Goal: Task Accomplishment & Management: Use online tool/utility

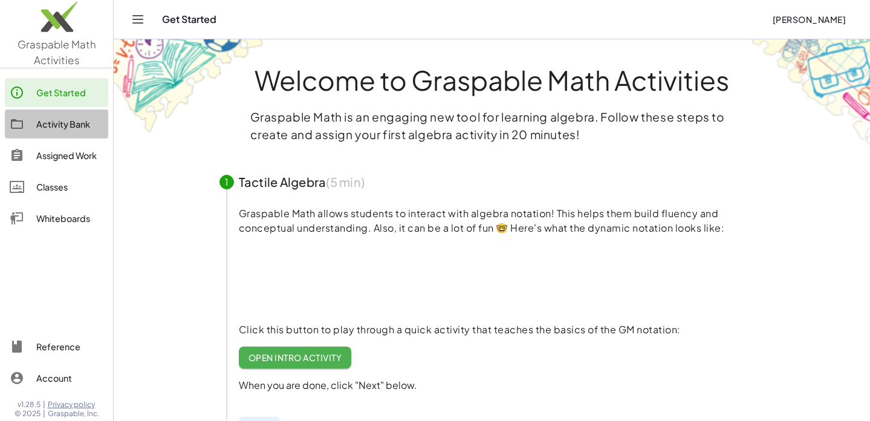
click at [58, 123] on div "Activity Bank" at bounding box center [69, 124] width 67 height 15
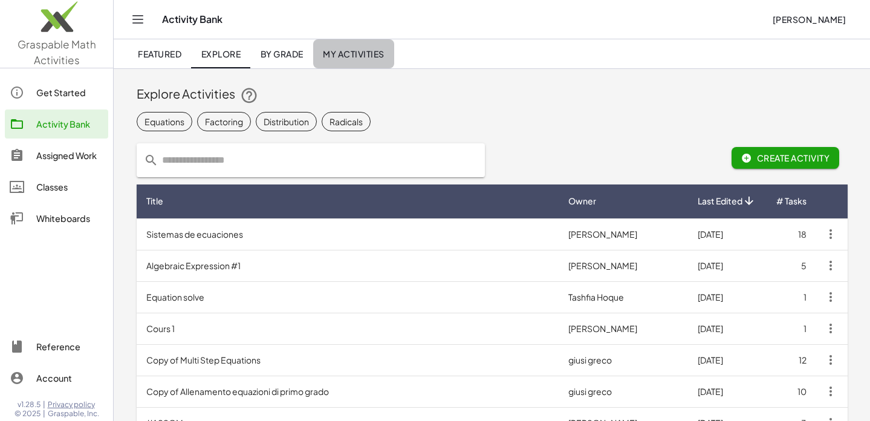
click at [350, 54] on span "My Activities" at bounding box center [354, 53] width 62 height 11
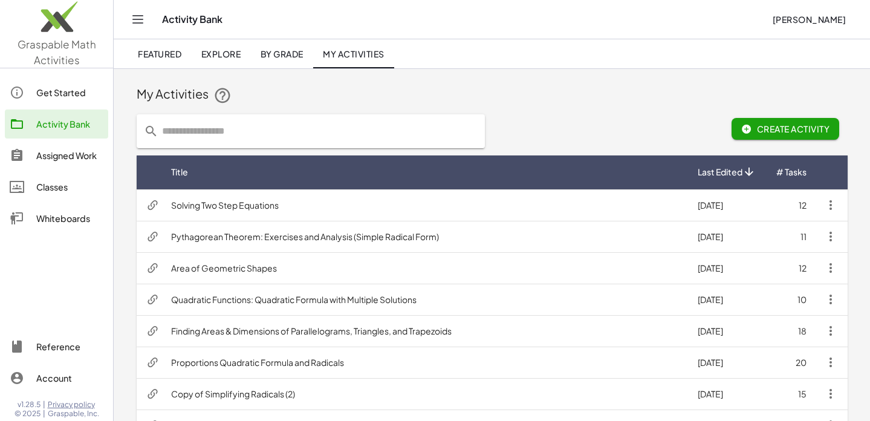
click at [216, 204] on td "Solving Two Step Equations" at bounding box center [424, 204] width 527 height 31
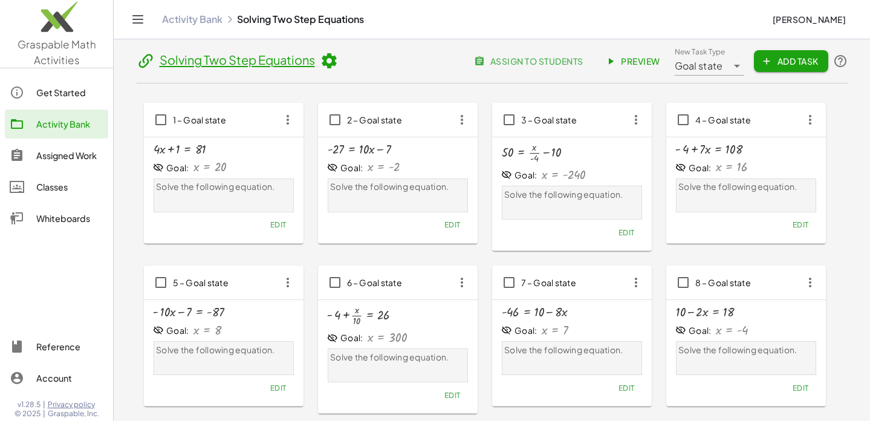
click at [635, 60] on span "Preview" at bounding box center [634, 61] width 53 height 11
click at [332, 57] on icon at bounding box center [329, 61] width 18 height 18
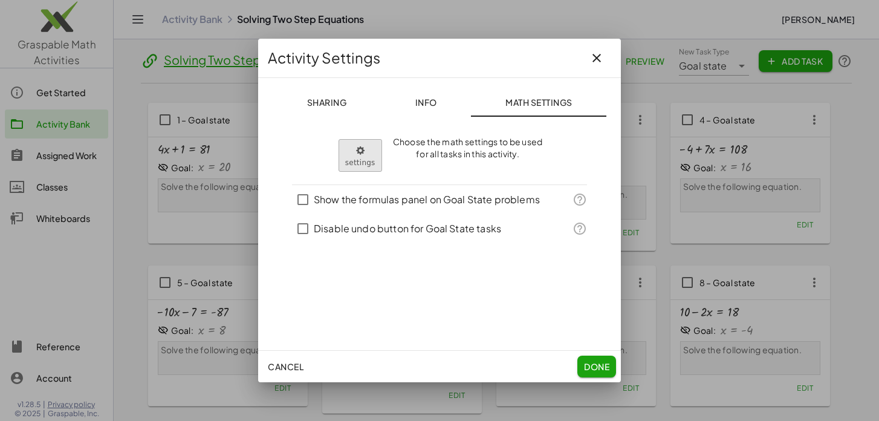
click at [353, 151] on body "Graspable Math Activities Get Started Activity Bank Assigned Work Classes White…" at bounding box center [439, 347] width 879 height 694
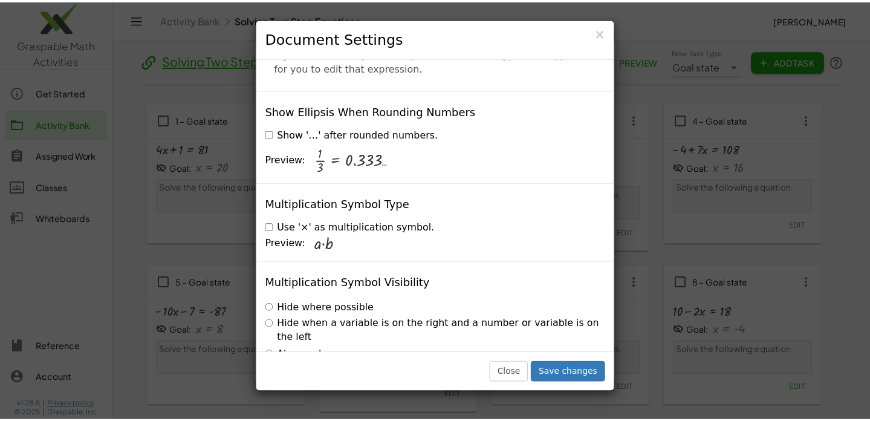
scroll to position [2936, 0]
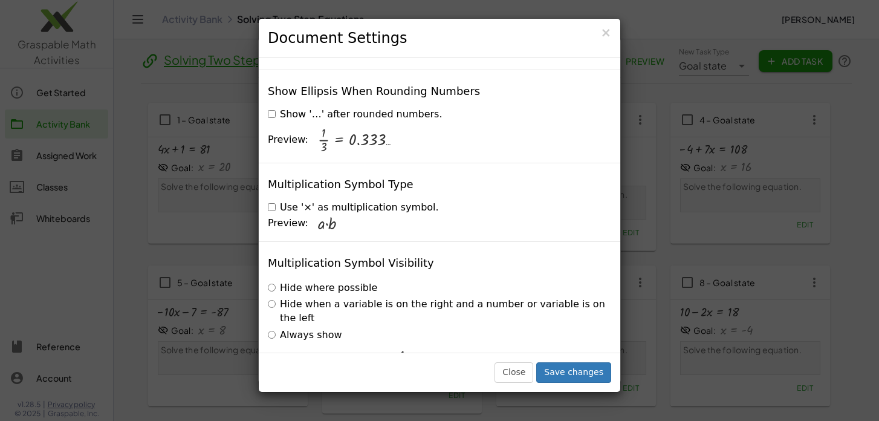
click at [310, 298] on label "Hide when a variable is on the right and a number or variable is on the left" at bounding box center [439, 312] width 343 height 28
click at [509, 369] on button "Close" at bounding box center [514, 372] width 39 height 21
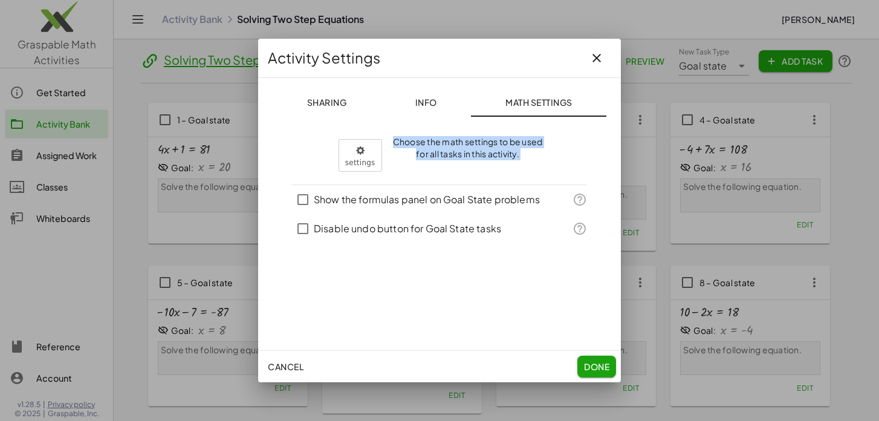
click at [583, 356] on div "**********" at bounding box center [439, 210] width 363 height 343
click at [591, 363] on span "Done" at bounding box center [596, 366] width 25 height 11
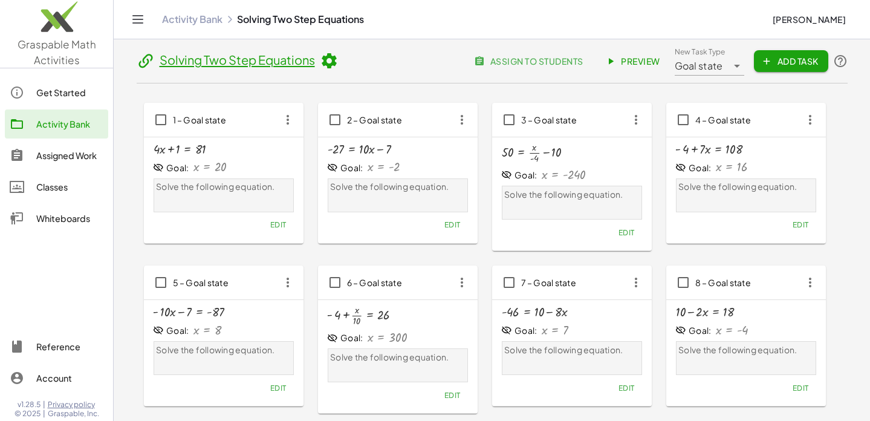
click at [54, 379] on div "Account" at bounding box center [69, 378] width 67 height 15
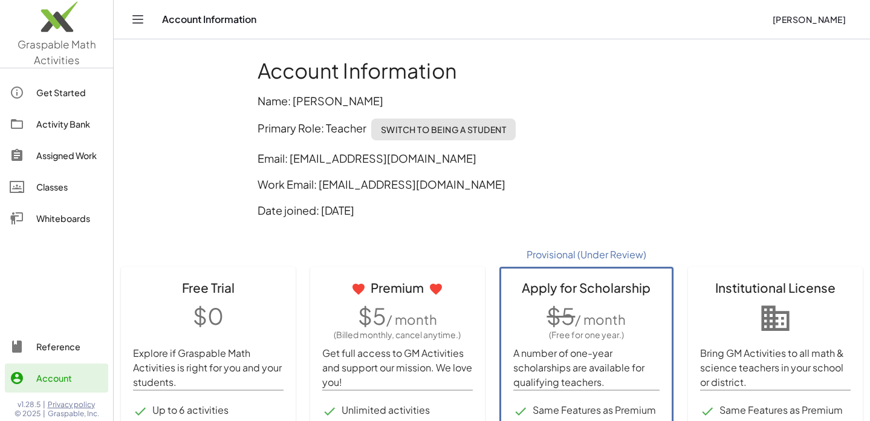
click at [137, 18] on icon "Toggle navigation" at bounding box center [138, 19] width 15 height 15
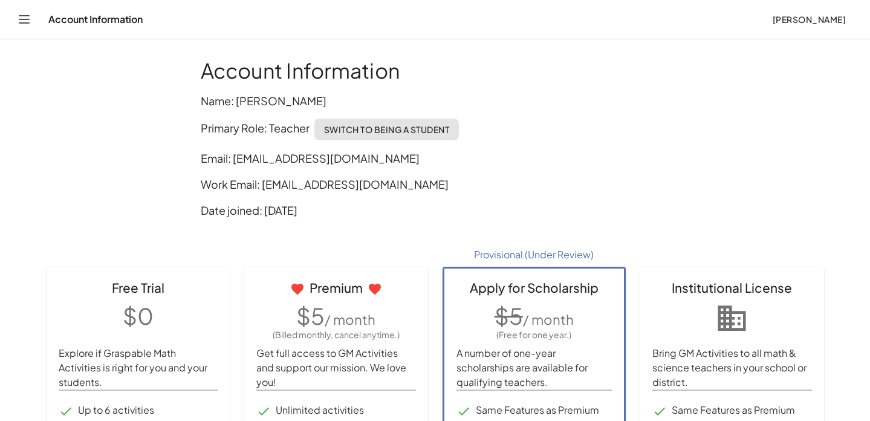
click at [20, 18] on icon "Toggle navigation" at bounding box center [24, 19] width 15 height 15
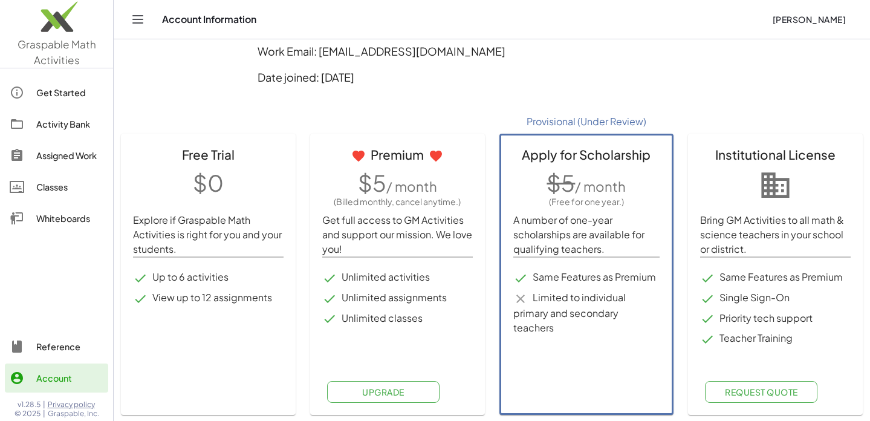
scroll to position [134, 0]
click at [51, 90] on div "Get Started" at bounding box center [69, 92] width 67 height 15
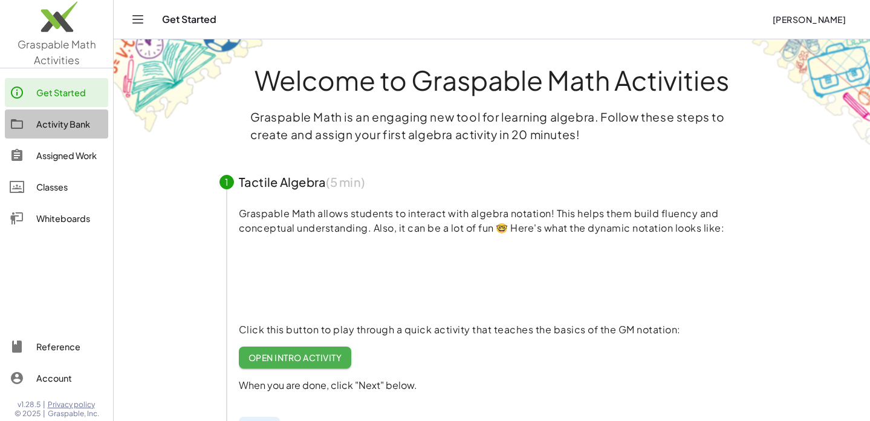
click at [54, 125] on div "Activity Bank" at bounding box center [69, 124] width 67 height 15
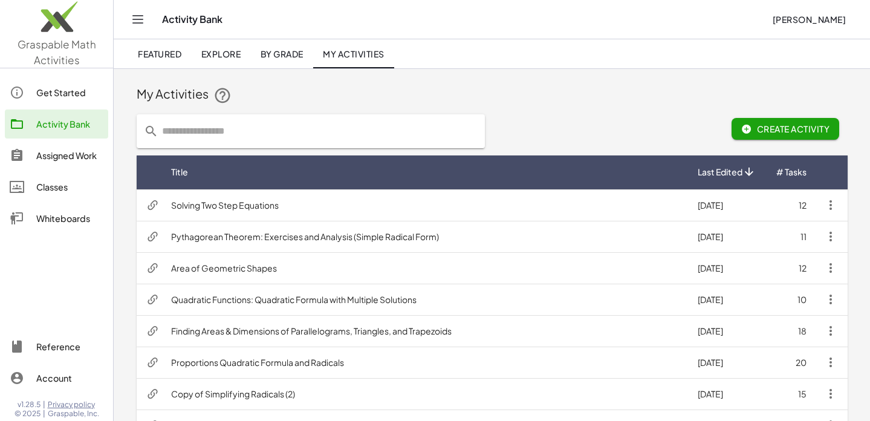
click at [778, 129] on span "Create Activity" at bounding box center [785, 128] width 89 height 11
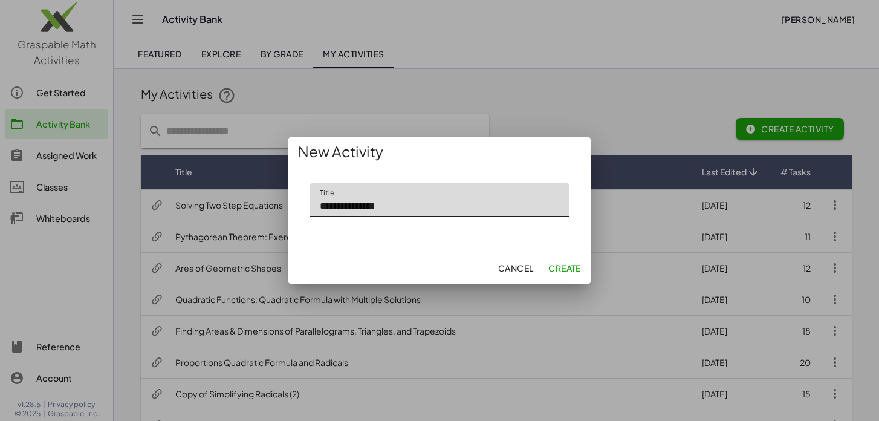
type input "**********"
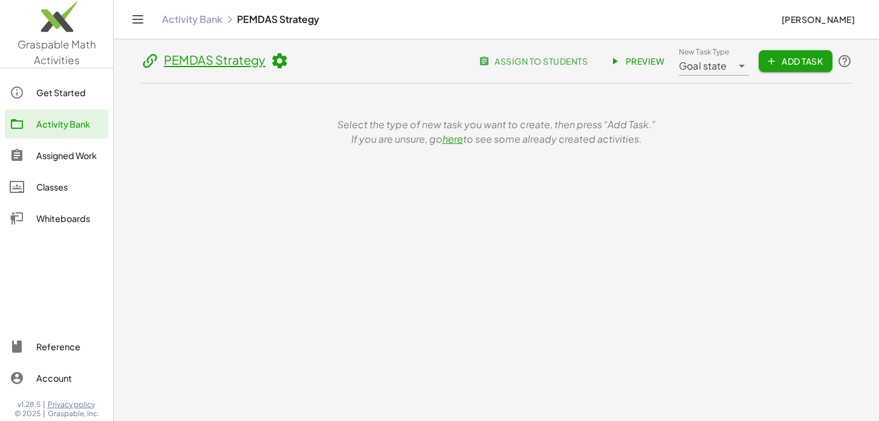
click at [728, 65] on div "Goal state *********" at bounding box center [705, 61] width 53 height 29
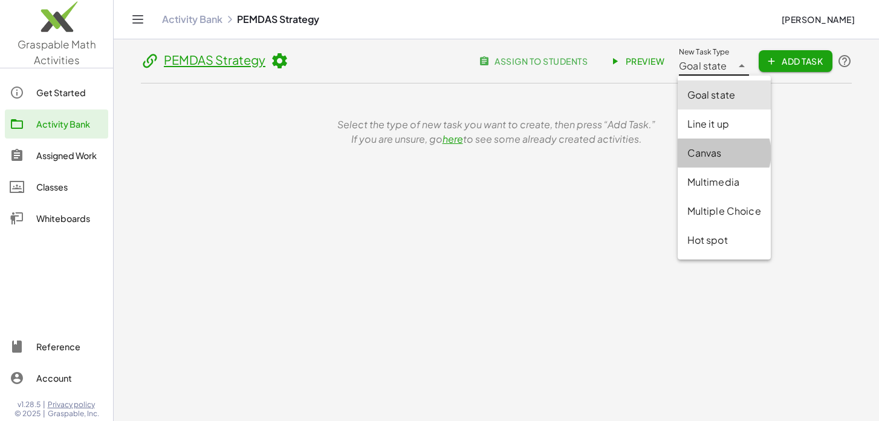
click at [697, 150] on div "Canvas" at bounding box center [725, 153] width 74 height 15
type input "******"
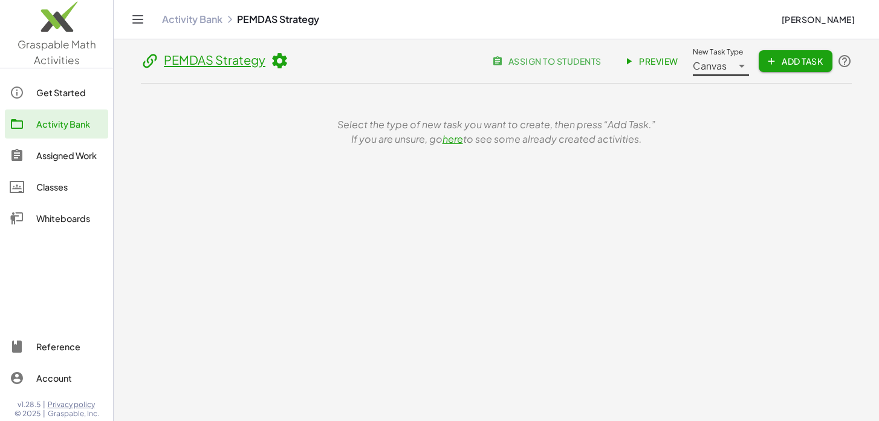
click at [790, 60] on span "Add Task" at bounding box center [796, 61] width 54 height 11
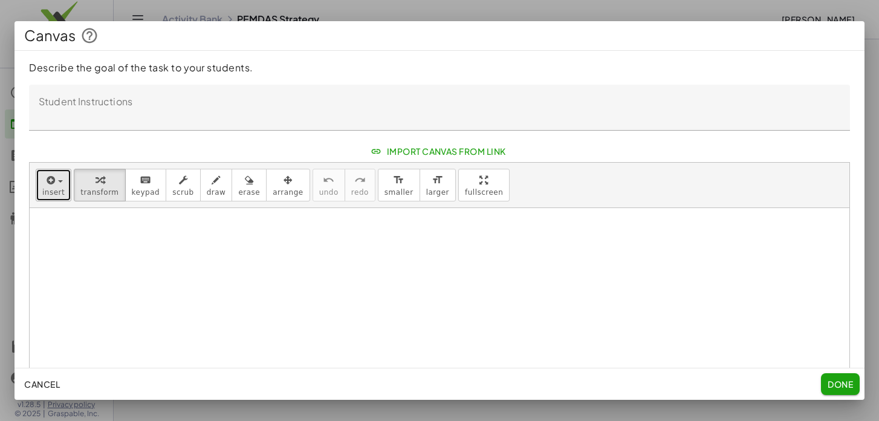
click at [55, 184] on span "button" at bounding box center [56, 181] width 2 height 8
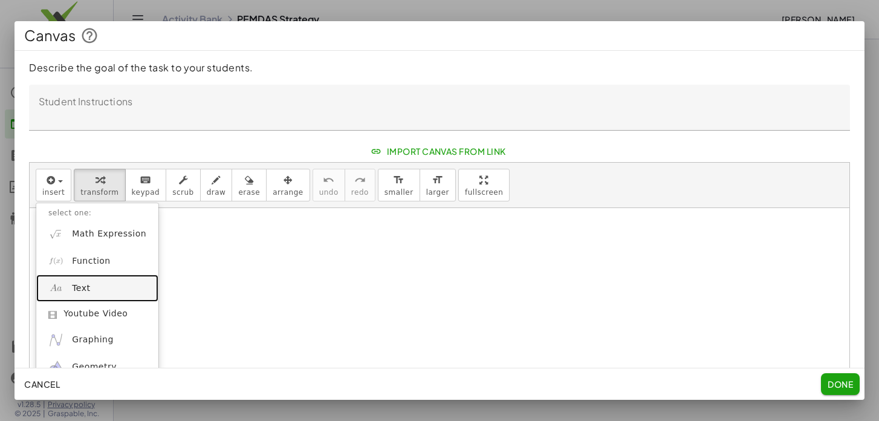
click at [76, 284] on span "Text" at bounding box center [81, 288] width 18 height 12
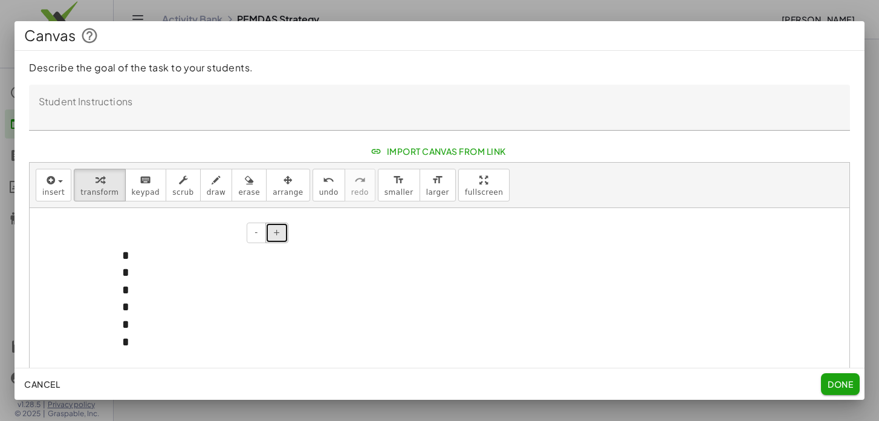
click at [277, 231] on span "+" at bounding box center [276, 232] width 7 height 10
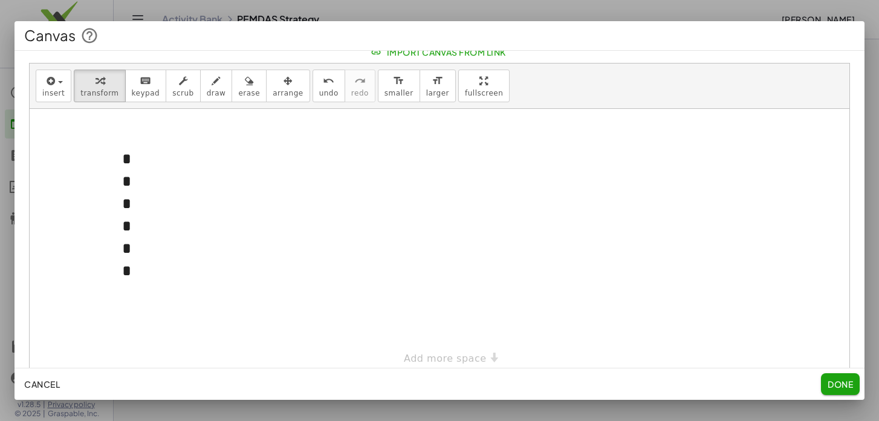
scroll to position [103, 0]
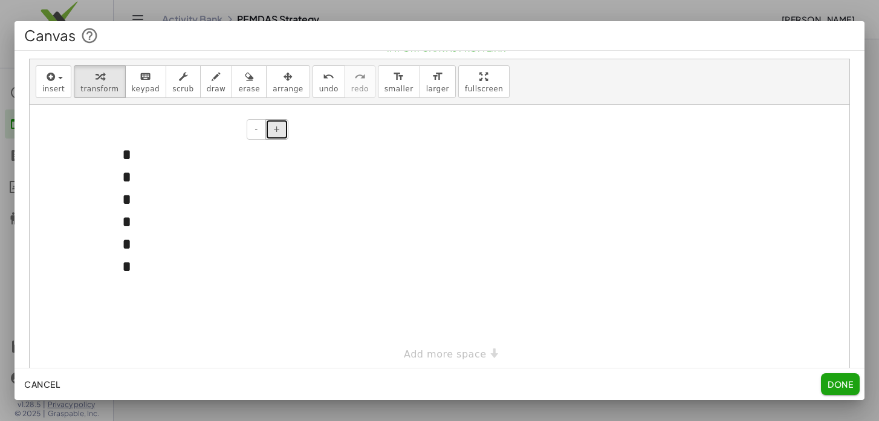
click at [279, 130] on span "+" at bounding box center [276, 129] width 7 height 10
click at [134, 179] on div "*" at bounding box center [200, 189] width 157 height 31
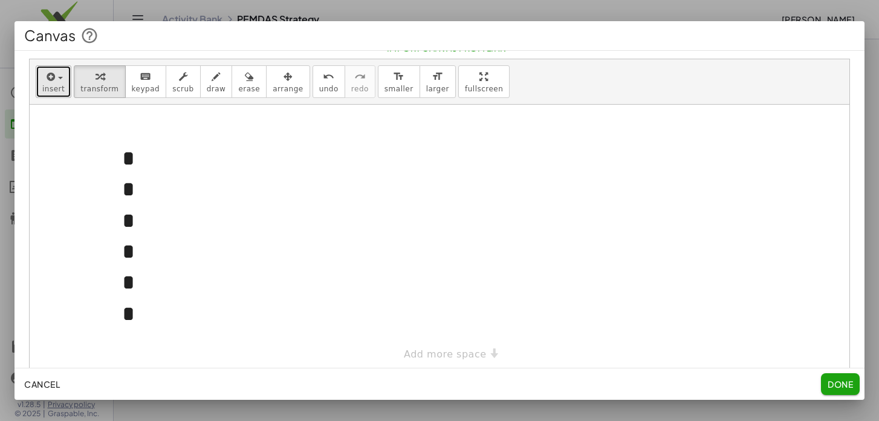
click at [48, 78] on icon "button" at bounding box center [49, 77] width 11 height 15
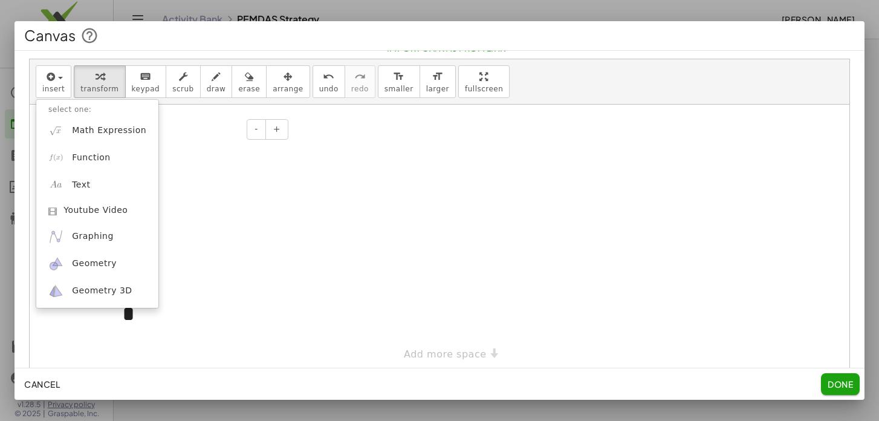
click at [222, 181] on div "*" at bounding box center [200, 189] width 157 height 31
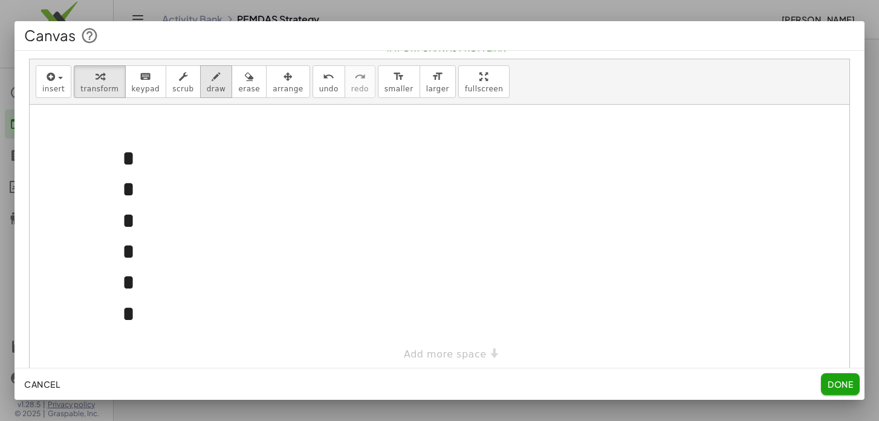
click at [212, 79] on icon "button" at bounding box center [216, 77] width 9 height 15
click at [209, 85] on span "draw" at bounding box center [216, 89] width 19 height 8
drag, startPoint x: 145, startPoint y: 320, endPoint x: 154, endPoint y: 151, distance: 169.0
click at [154, 151] on div at bounding box center [440, 238] width 820 height 267
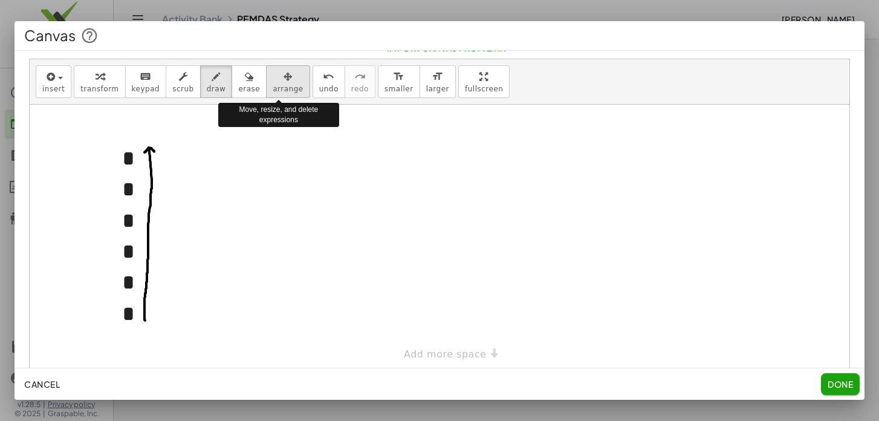
click at [284, 81] on div "button" at bounding box center [288, 76] width 30 height 15
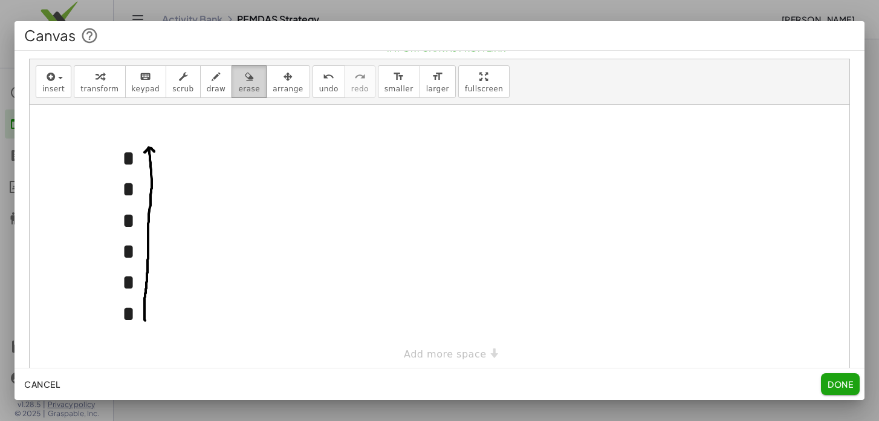
click at [245, 80] on icon "button" at bounding box center [249, 77] width 9 height 15
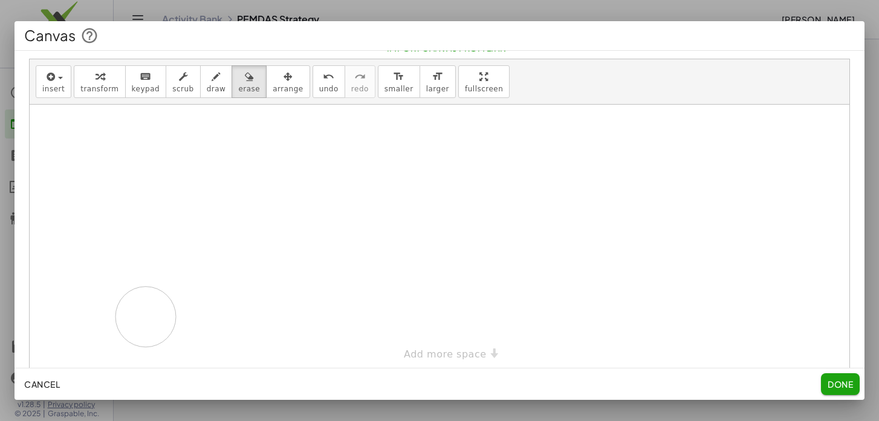
drag, startPoint x: 150, startPoint y: 161, endPoint x: 170, endPoint y: 287, distance: 126.8
click at [149, 313] on div at bounding box center [440, 238] width 820 height 267
click at [180, 83] on icon "button" at bounding box center [183, 77] width 9 height 15
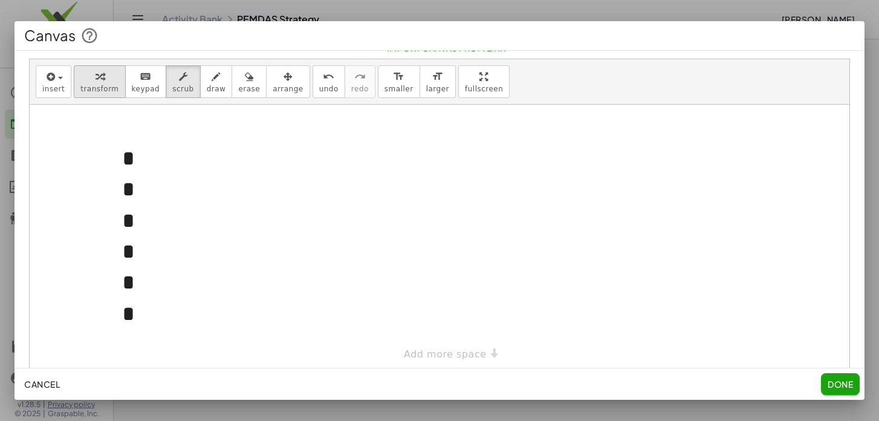
click at [90, 79] on div "button" at bounding box center [99, 76] width 38 height 15
click at [56, 79] on span "button" at bounding box center [56, 78] width 2 height 8
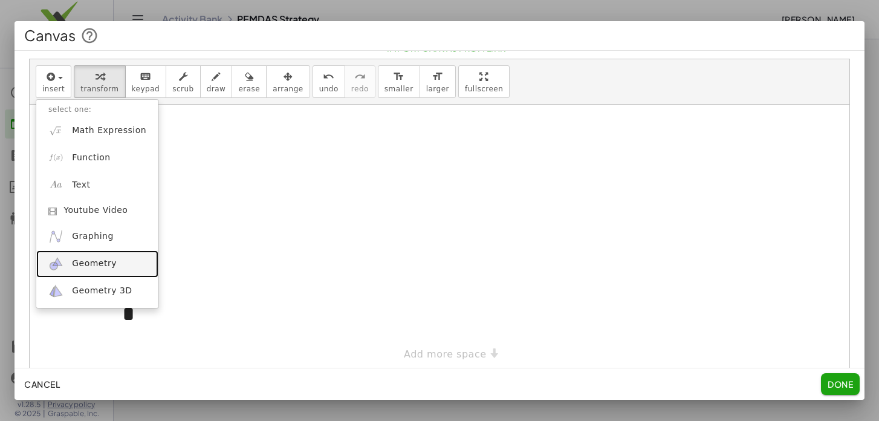
click at [83, 265] on span "Geometry" at bounding box center [94, 264] width 45 height 12
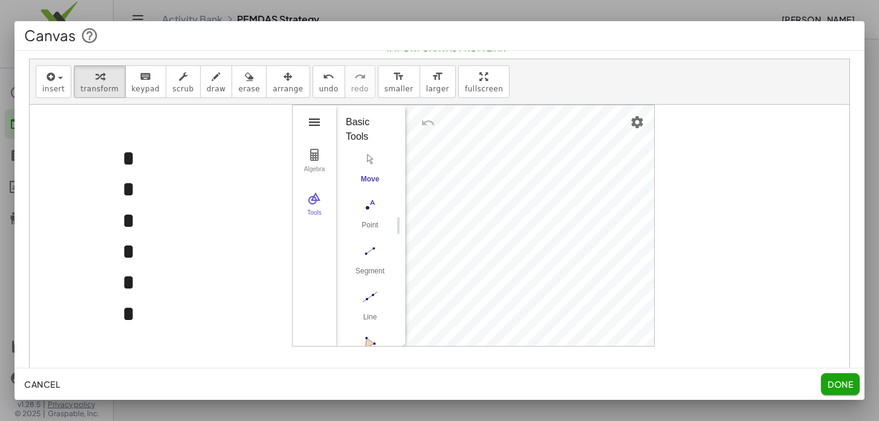
click at [314, 121] on img "Geometry" at bounding box center [314, 122] width 15 height 15
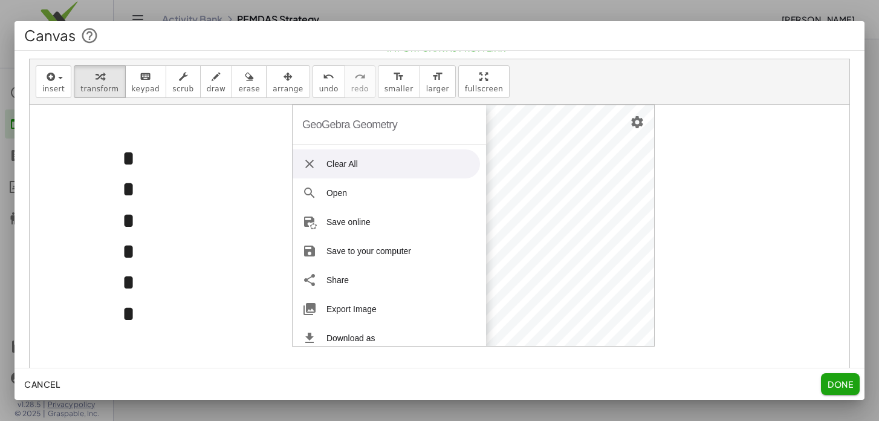
click at [341, 164] on li "Clear All" at bounding box center [386, 163] width 187 height 29
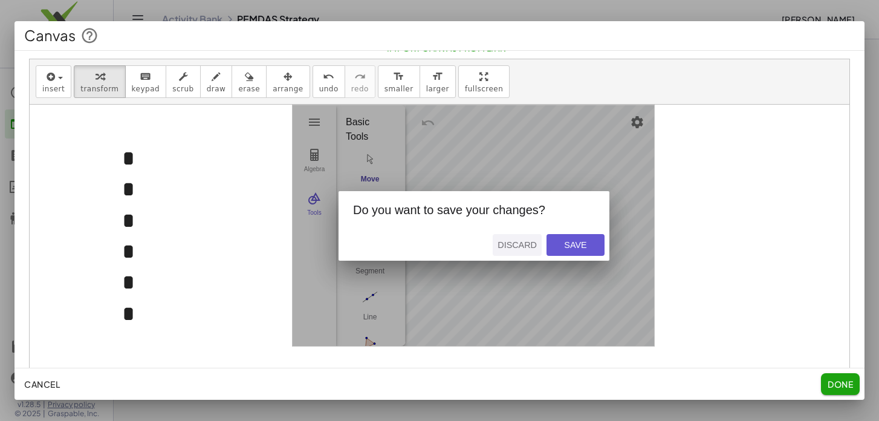
click at [516, 244] on div "Discard" at bounding box center [517, 245] width 39 height 10
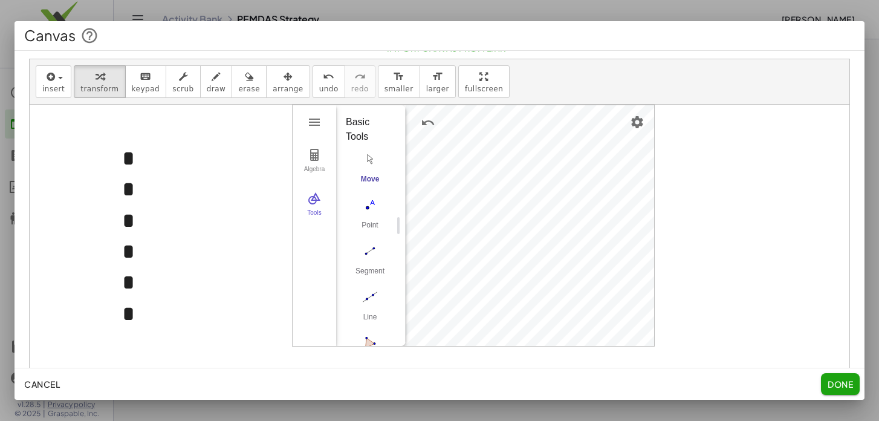
click at [307, 267] on div "Algebra Tools" at bounding box center [315, 225] width 44 height 241
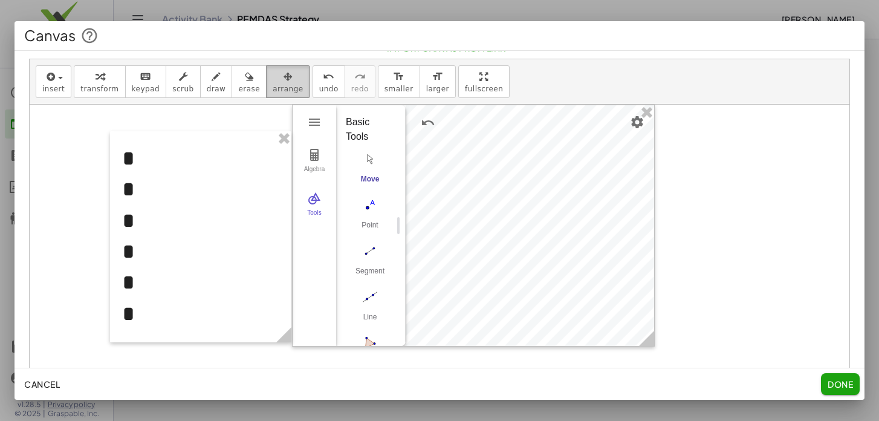
click at [273, 79] on div "button" at bounding box center [288, 76] width 30 height 15
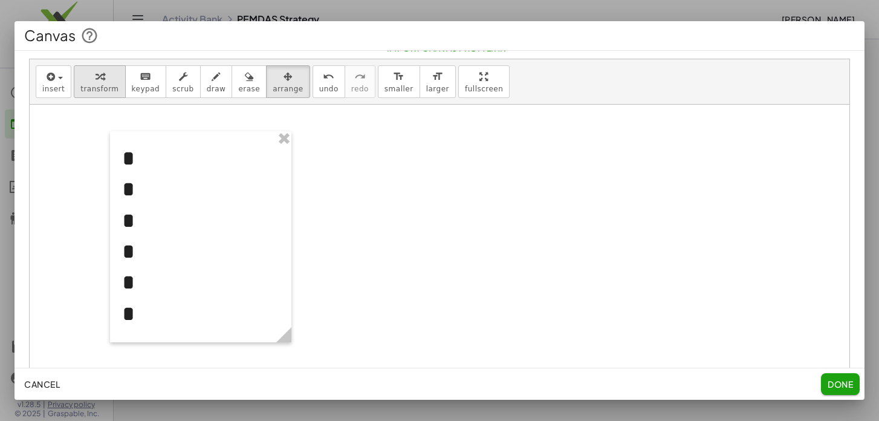
click at [98, 78] on icon "button" at bounding box center [100, 77] width 9 height 15
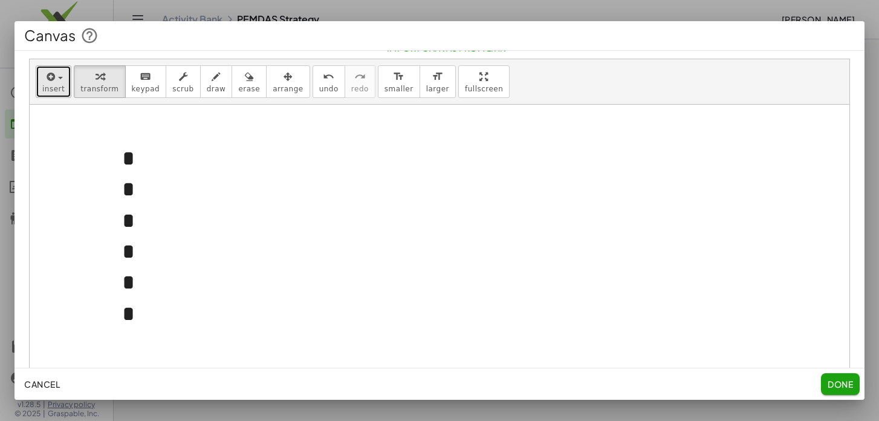
click at [52, 82] on icon "button" at bounding box center [49, 77] width 11 height 15
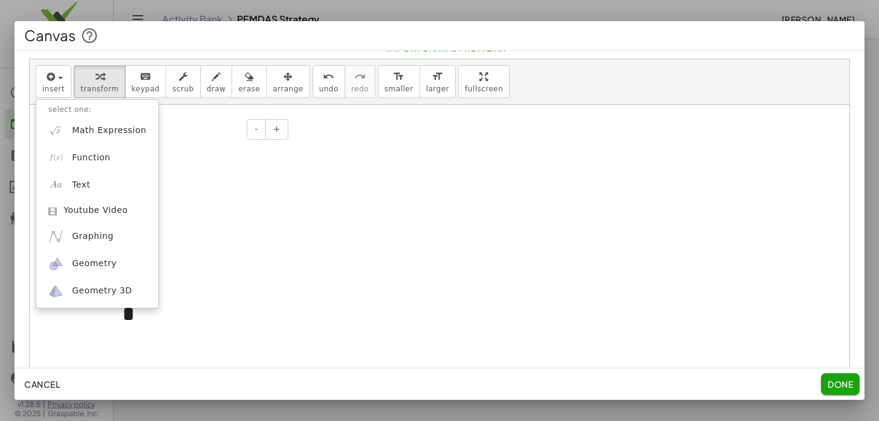
click at [290, 195] on div "* * * * * *" at bounding box center [200, 236] width 181 height 211
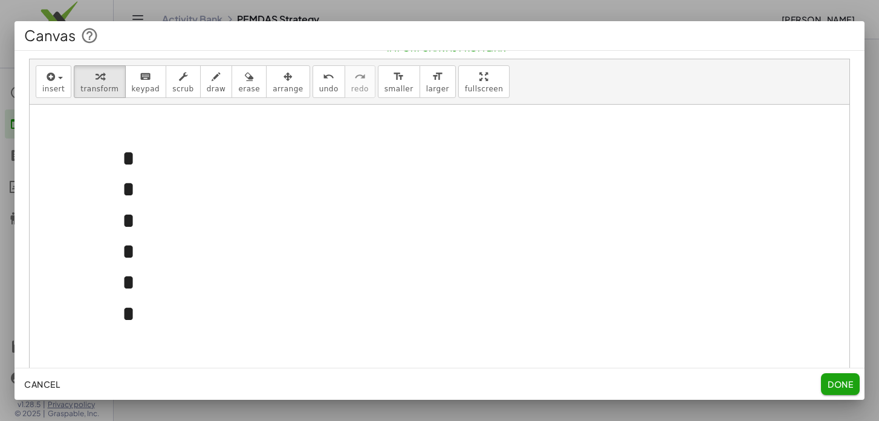
click at [414, 196] on div at bounding box center [440, 250] width 820 height 291
click at [53, 80] on icon "button" at bounding box center [49, 77] width 11 height 15
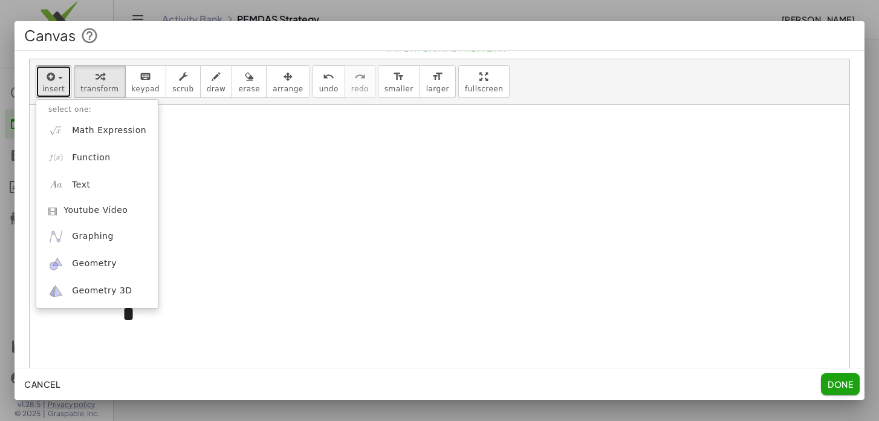
click at [363, 150] on div at bounding box center [440, 250] width 820 height 291
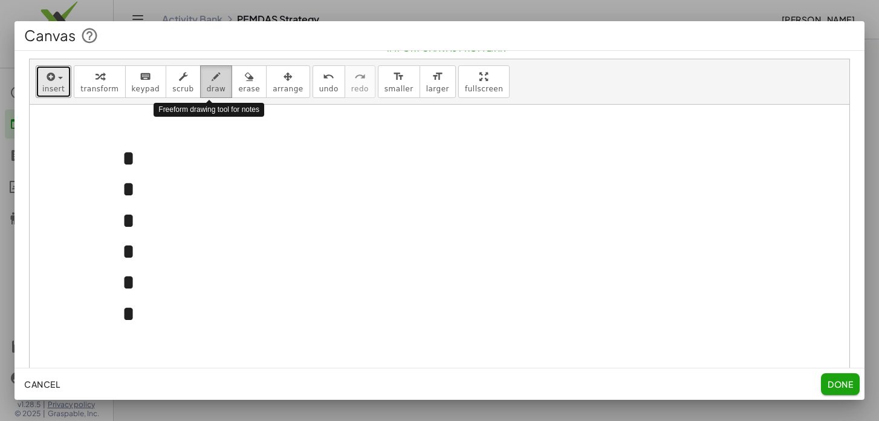
click at [212, 79] on icon "button" at bounding box center [216, 77] width 9 height 15
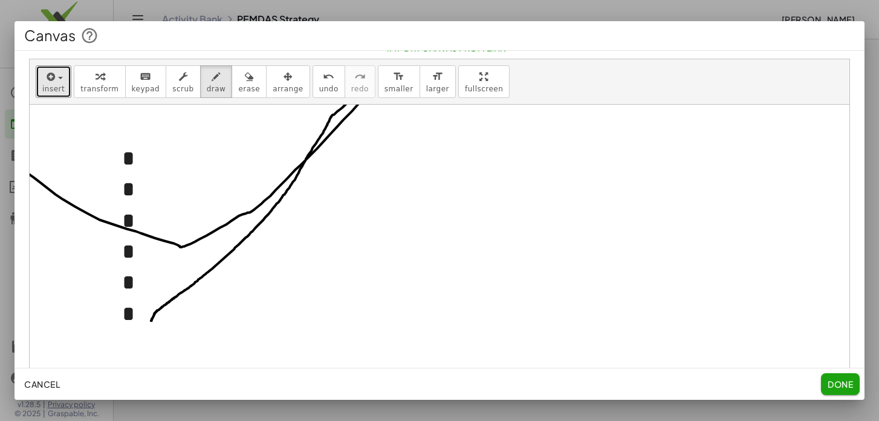
drag, startPoint x: 151, startPoint y: 321, endPoint x: 2, endPoint y: 114, distance: 254.8
click at [2, 114] on div "Canvas Describe the goal of the task to your students. Student Instructions Stu…" at bounding box center [439, 210] width 879 height 421
click at [323, 82] on icon "undo" at bounding box center [328, 77] width 11 height 15
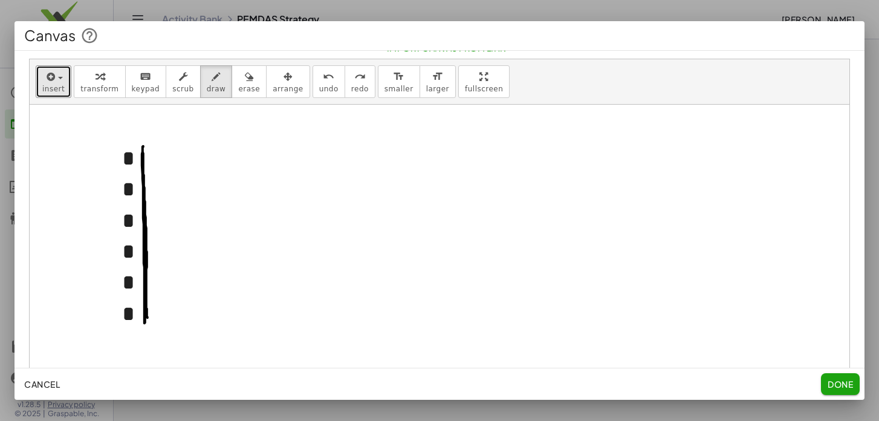
drag, startPoint x: 148, startPoint y: 317, endPoint x: 143, endPoint y: 147, distance: 170.6
click at [143, 147] on div at bounding box center [440, 250] width 820 height 291
click at [323, 80] on icon "undo" at bounding box center [328, 77] width 11 height 15
drag, startPoint x: 149, startPoint y: 318, endPoint x: 138, endPoint y: 336, distance: 21.2
click at [138, 337] on div at bounding box center [440, 250] width 820 height 291
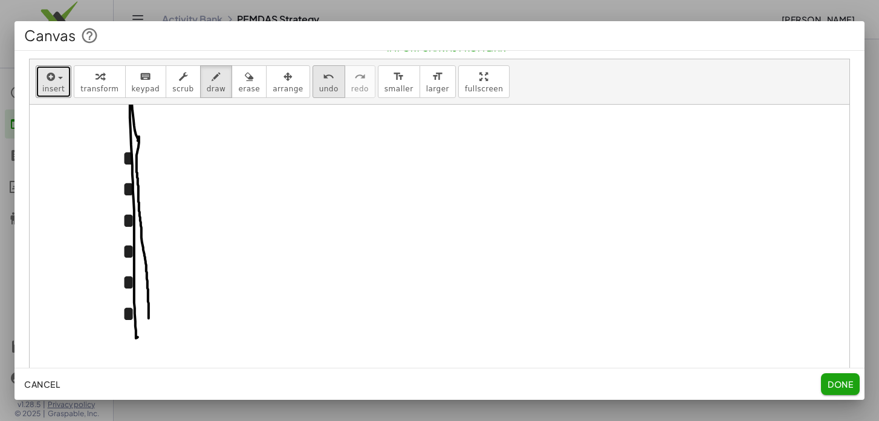
click at [319, 86] on span "undo" at bounding box center [328, 89] width 19 height 8
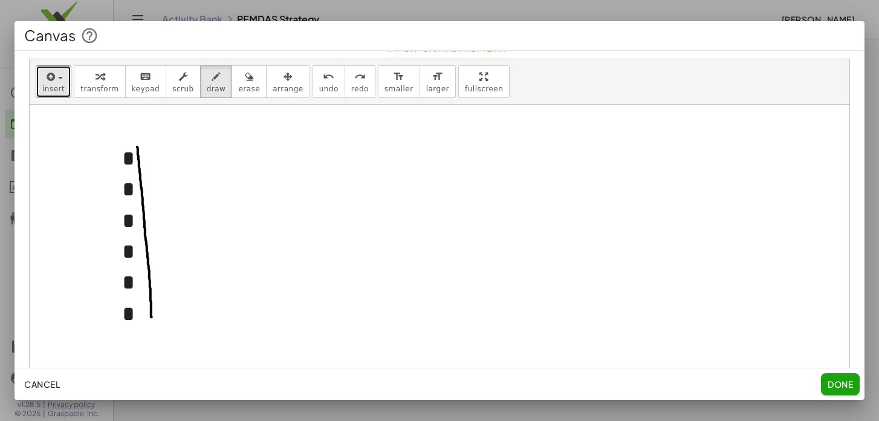
drag, startPoint x: 152, startPoint y: 317, endPoint x: 137, endPoint y: 146, distance: 171.1
click at [137, 146] on div at bounding box center [440, 250] width 820 height 291
click at [141, 142] on div at bounding box center [440, 250] width 820 height 291
click at [112, 251] on div at bounding box center [440, 250] width 820 height 291
click at [114, 314] on div at bounding box center [440, 250] width 820 height 291
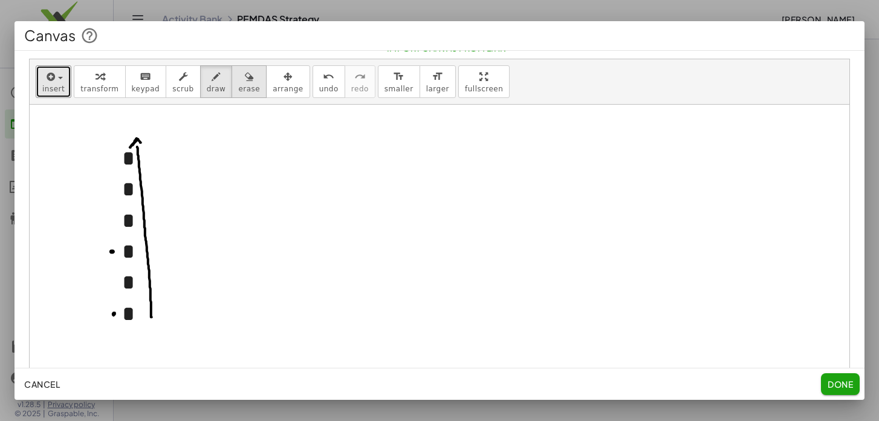
click at [245, 81] on icon "button" at bounding box center [249, 77] width 9 height 15
drag, startPoint x: 159, startPoint y: 129, endPoint x: 169, endPoint y: 312, distance: 183.5
click at [169, 312] on div at bounding box center [440, 250] width 820 height 291
click at [212, 80] on icon "button" at bounding box center [216, 77] width 9 height 15
drag, startPoint x: 115, startPoint y: 324, endPoint x: 143, endPoint y: 324, distance: 27.8
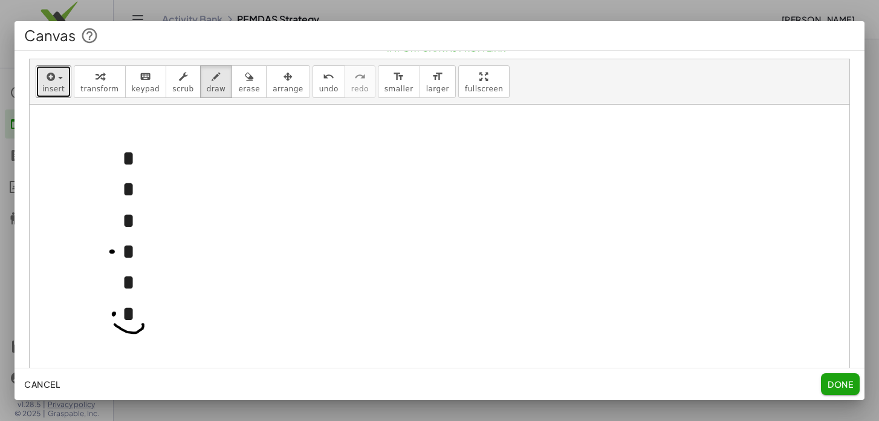
click at [143, 324] on div at bounding box center [440, 250] width 820 height 291
click at [148, 316] on div at bounding box center [440, 250] width 820 height 291
click at [153, 313] on div at bounding box center [440, 250] width 820 height 291
drag, startPoint x: 114, startPoint y: 259, endPoint x: 140, endPoint y: 259, distance: 25.4
click at [137, 260] on div at bounding box center [440, 250] width 820 height 291
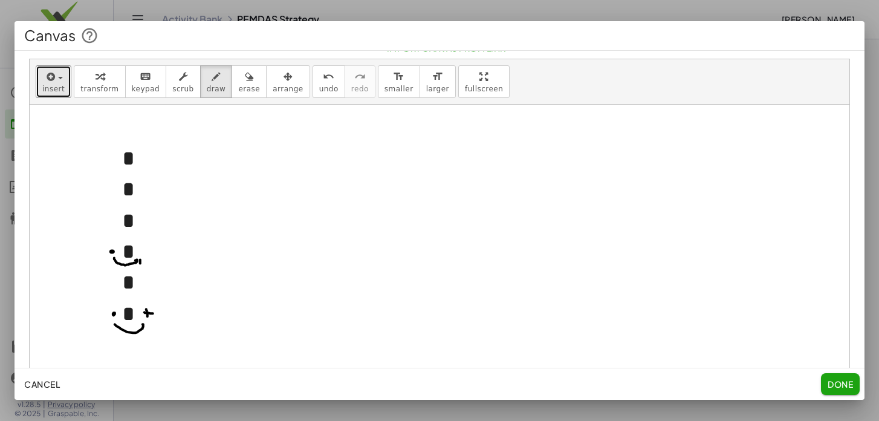
click at [140, 264] on div at bounding box center [440, 250] width 820 height 291
click at [149, 249] on div at bounding box center [440, 250] width 820 height 291
drag, startPoint x: 142, startPoint y: 284, endPoint x: 158, endPoint y: 284, distance: 15.7
click at [158, 284] on div at bounding box center [440, 250] width 820 height 291
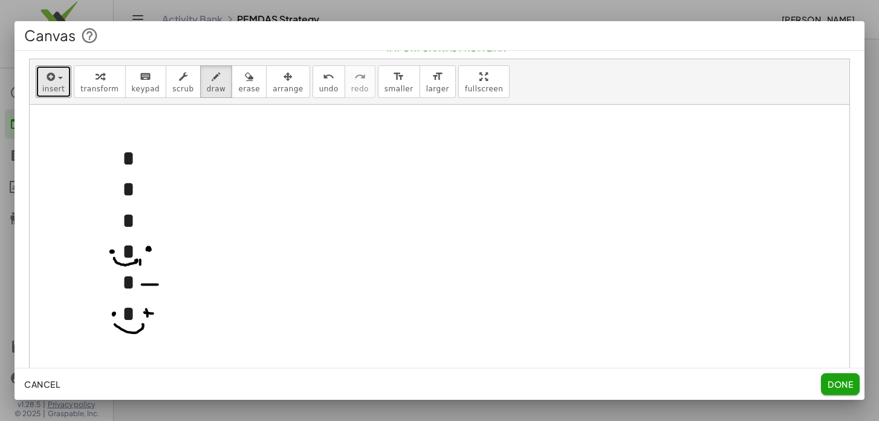
click at [127, 161] on div at bounding box center [440, 250] width 820 height 291
click at [239, 85] on span "erase" at bounding box center [249, 89] width 22 height 8
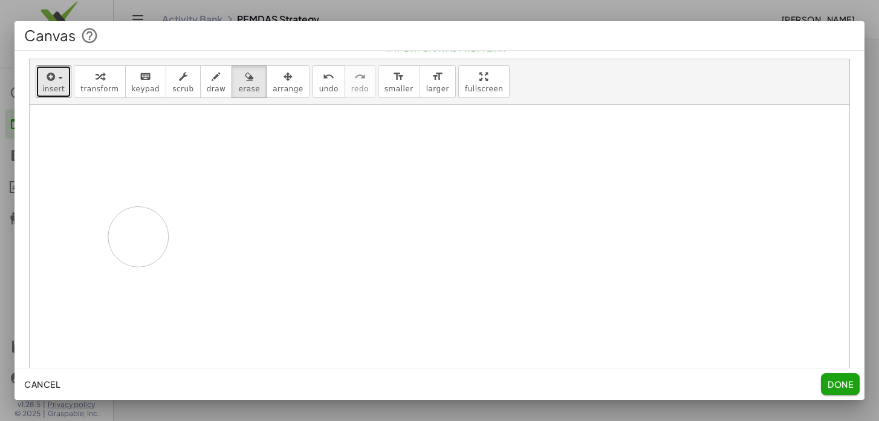
drag, startPoint x: 129, startPoint y: 168, endPoint x: 140, endPoint y: 197, distance: 31.8
click at [140, 197] on div at bounding box center [440, 250] width 820 height 291
click at [98, 79] on icon "button" at bounding box center [100, 77] width 9 height 15
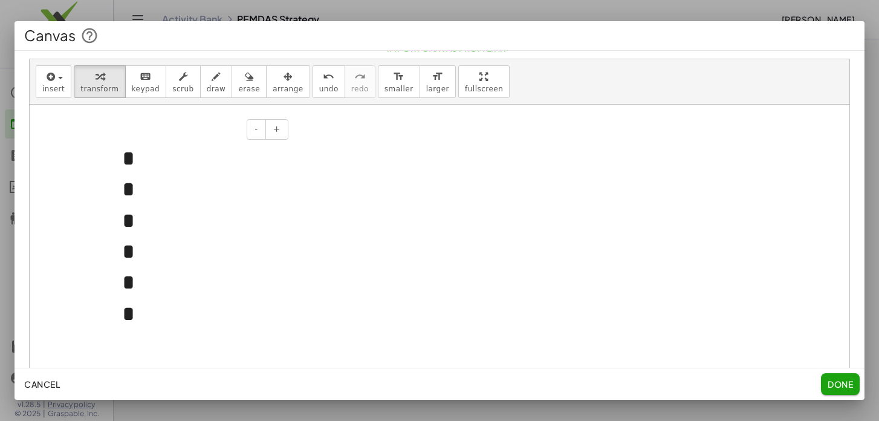
click at [123, 158] on div "* * * * * *" at bounding box center [200, 236] width 181 height 211
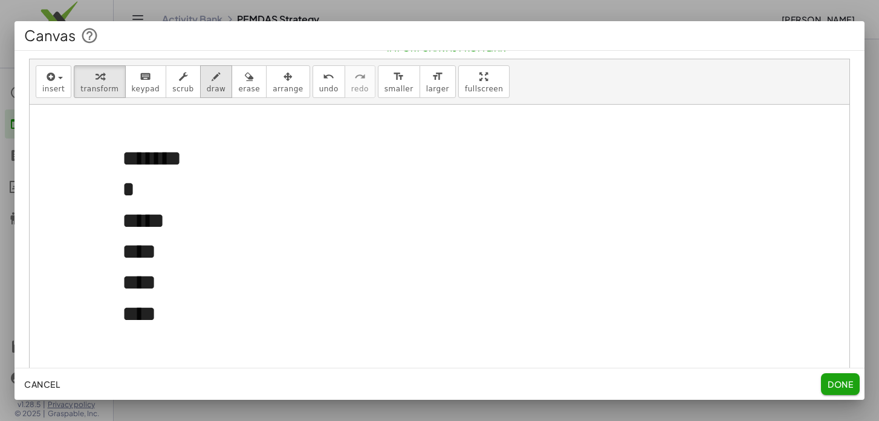
click at [212, 80] on icon "button" at bounding box center [216, 77] width 9 height 15
drag, startPoint x: 120, startPoint y: 187, endPoint x: 168, endPoint y: 192, distance: 47.5
click at [168, 192] on div at bounding box center [440, 250] width 820 height 291
click at [323, 80] on icon "undo" at bounding box center [328, 77] width 11 height 15
drag, startPoint x: 116, startPoint y: 189, endPoint x: 189, endPoint y: 190, distance: 72.6
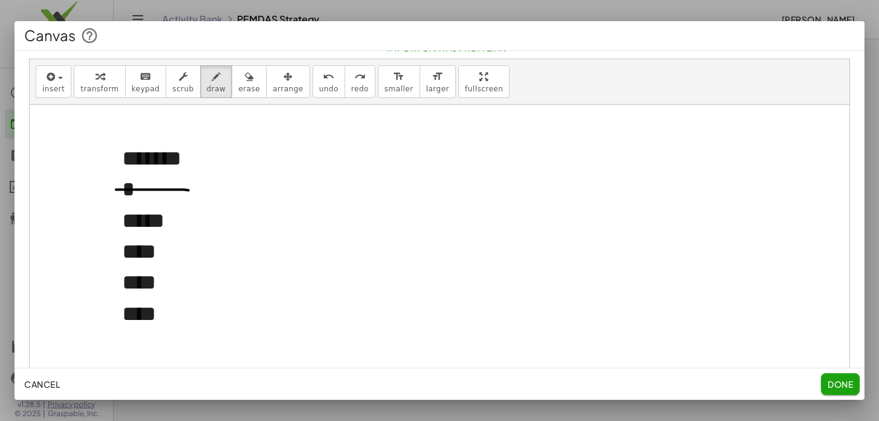
click at [189, 190] on div at bounding box center [440, 250] width 820 height 291
drag, startPoint x: 275, startPoint y: 163, endPoint x: 296, endPoint y: 185, distance: 29.9
click at [296, 185] on div at bounding box center [440, 250] width 820 height 291
drag, startPoint x: 301, startPoint y: 177, endPoint x: 310, endPoint y: 184, distance: 12.0
click at [311, 184] on div at bounding box center [440, 250] width 820 height 291
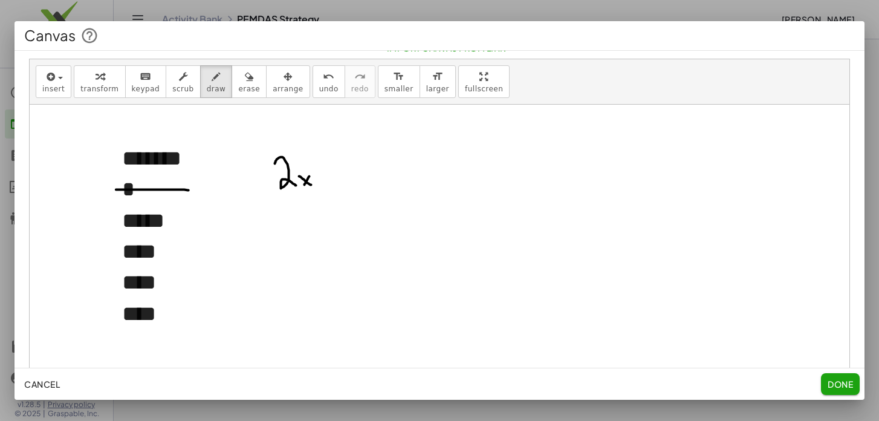
click at [304, 186] on div at bounding box center [440, 250] width 820 height 291
drag, startPoint x: 323, startPoint y: 172, endPoint x: 327, endPoint y: 186, distance: 15.1
click at [327, 186] on div at bounding box center [440, 250] width 820 height 291
drag, startPoint x: 322, startPoint y: 181, endPoint x: 337, endPoint y: 181, distance: 15.1
click at [337, 181] on div at bounding box center [440, 250] width 820 height 291
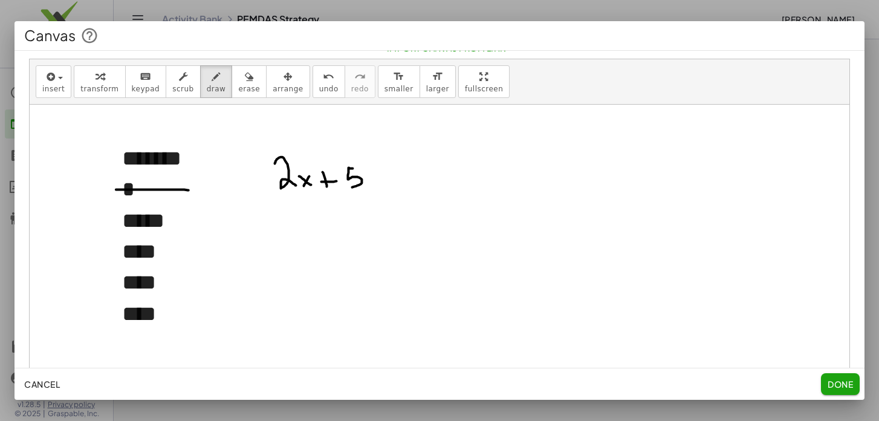
drag, startPoint x: 352, startPoint y: 168, endPoint x: 360, endPoint y: 184, distance: 17.6
click at [352, 186] on div at bounding box center [440, 250] width 820 height 291
drag, startPoint x: 377, startPoint y: 181, endPoint x: 389, endPoint y: 181, distance: 11.5
click at [389, 181] on div at bounding box center [440, 250] width 820 height 291
drag, startPoint x: 378, startPoint y: 175, endPoint x: 388, endPoint y: 175, distance: 9.7
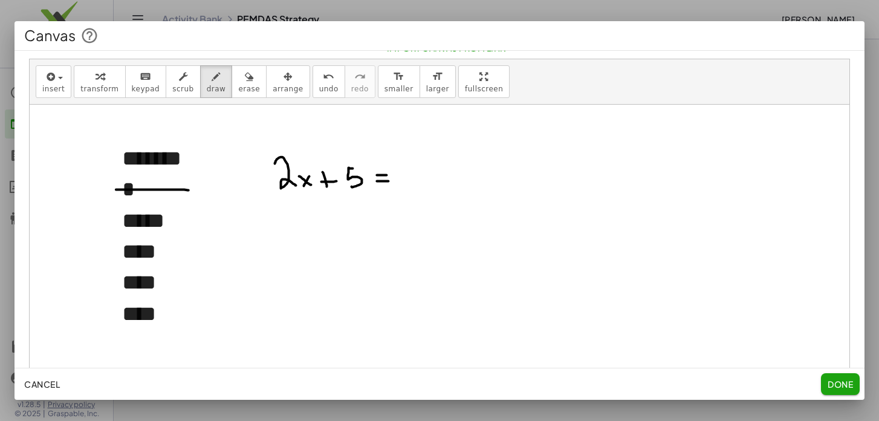
click at [388, 175] on div at bounding box center [440, 250] width 820 height 291
drag, startPoint x: 400, startPoint y: 162, endPoint x: 419, endPoint y: 195, distance: 38.0
click at [419, 195] on div at bounding box center [440, 250] width 820 height 291
click at [295, 178] on div at bounding box center [440, 250] width 820 height 291
click at [132, 213] on div at bounding box center [440, 250] width 820 height 291
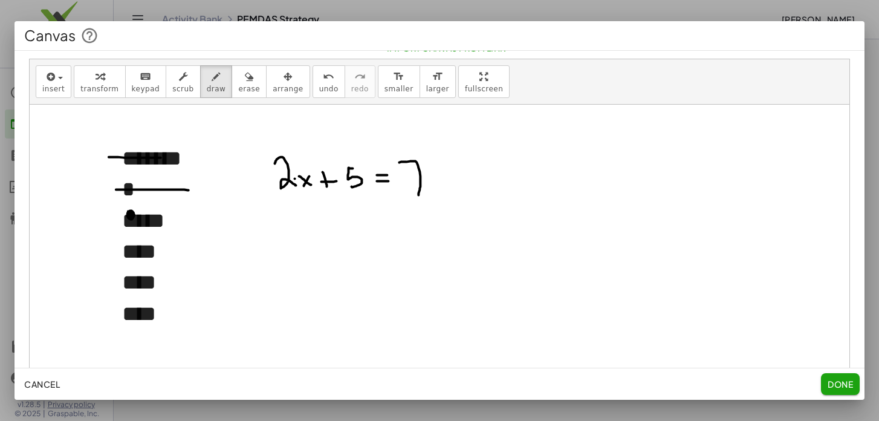
drag, startPoint x: 109, startPoint y: 157, endPoint x: 192, endPoint y: 156, distance: 83.5
click at [193, 156] on div at bounding box center [440, 250] width 820 height 291
drag, startPoint x: 114, startPoint y: 254, endPoint x: 172, endPoint y: 254, distance: 58.1
click at [174, 254] on div at bounding box center [440, 250] width 820 height 291
drag, startPoint x: 135, startPoint y: 313, endPoint x: 177, endPoint y: 313, distance: 42.3
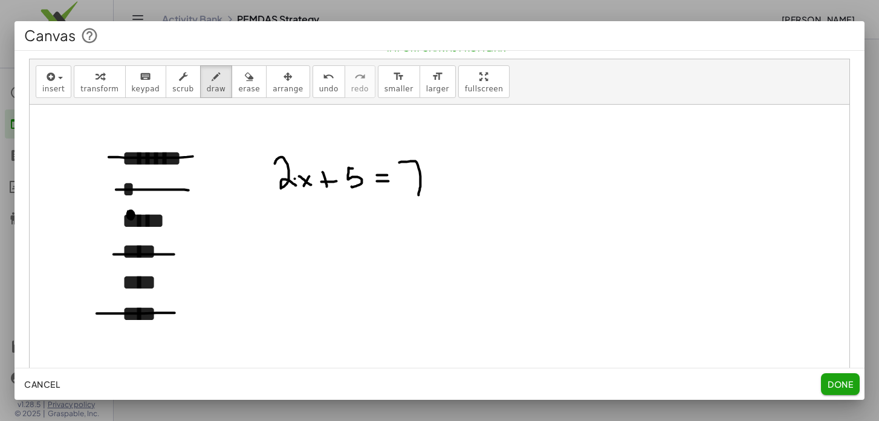
click at [177, 313] on div at bounding box center [440, 250] width 820 height 291
drag, startPoint x: 132, startPoint y: 226, endPoint x: 160, endPoint y: 233, distance: 29.3
click at [161, 233] on div at bounding box center [440, 250] width 820 height 291
drag, startPoint x: 128, startPoint y: 293, endPoint x: 159, endPoint y: 294, distance: 30.8
click at [159, 294] on div at bounding box center [440, 250] width 820 height 291
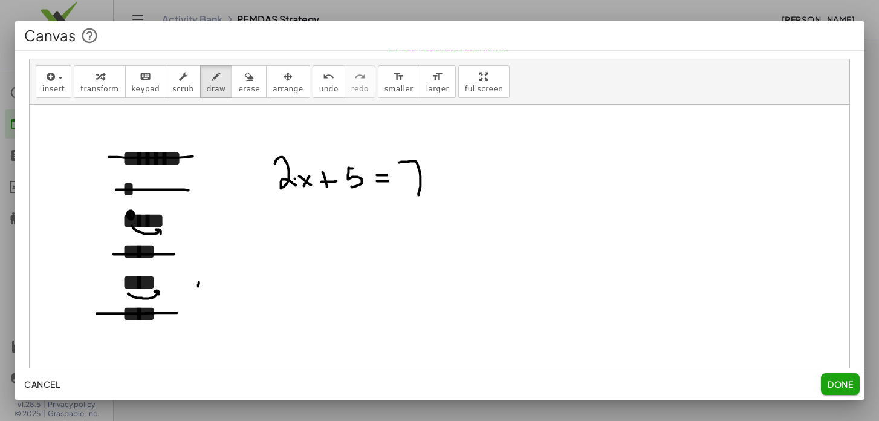
drag, startPoint x: 199, startPoint y: 282, endPoint x: 198, endPoint y: 266, distance: 15.7
click at [198, 286] on div at bounding box center [440, 250] width 820 height 291
drag, startPoint x: 190, startPoint y: 220, endPoint x: 195, endPoint y: 227, distance: 8.6
click at [195, 227] on div at bounding box center [440, 250] width 820 height 291
drag, startPoint x: 326, startPoint y: 203, endPoint x: 345, endPoint y: 204, distance: 19.4
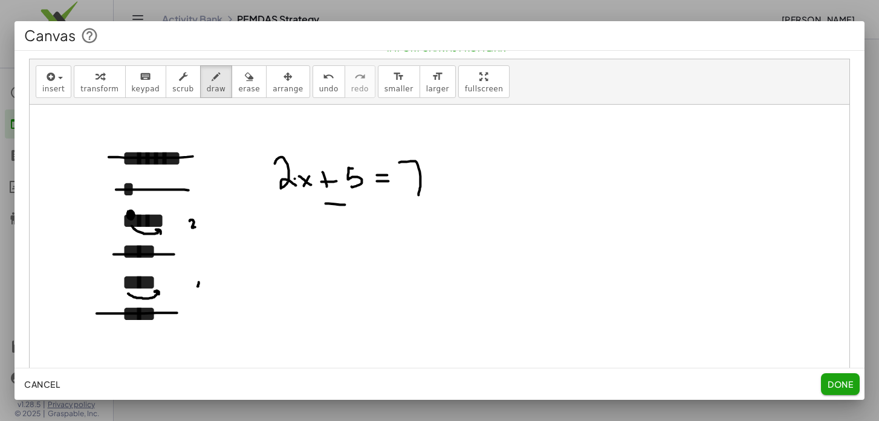
click at [345, 204] on div at bounding box center [440, 250] width 820 height 291
drag, startPoint x: 359, startPoint y: 195, endPoint x: 354, endPoint y: 207, distance: 13.0
click at [354, 207] on div at bounding box center [440, 250] width 820 height 291
drag, startPoint x: 400, startPoint y: 205, endPoint x: 415, endPoint y: 204, distance: 15.7
click at [415, 205] on div at bounding box center [440, 250] width 820 height 291
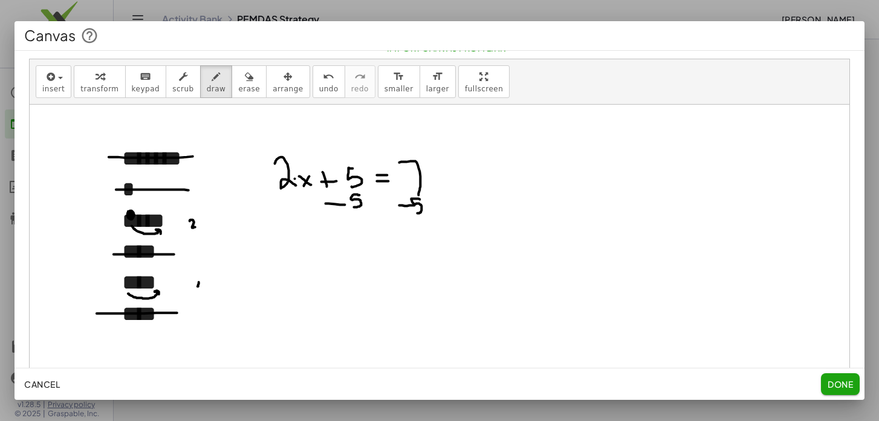
drag, startPoint x: 420, startPoint y: 199, endPoint x: 416, endPoint y: 212, distance: 14.0
click at [416, 212] on div at bounding box center [440, 250] width 820 height 291
drag, startPoint x: 382, startPoint y: 221, endPoint x: 458, endPoint y: 215, distance: 77.0
click at [458, 215] on div at bounding box center [440, 250] width 820 height 291
drag, startPoint x: 362, startPoint y: 161, endPoint x: 359, endPoint y: 221, distance: 60.0
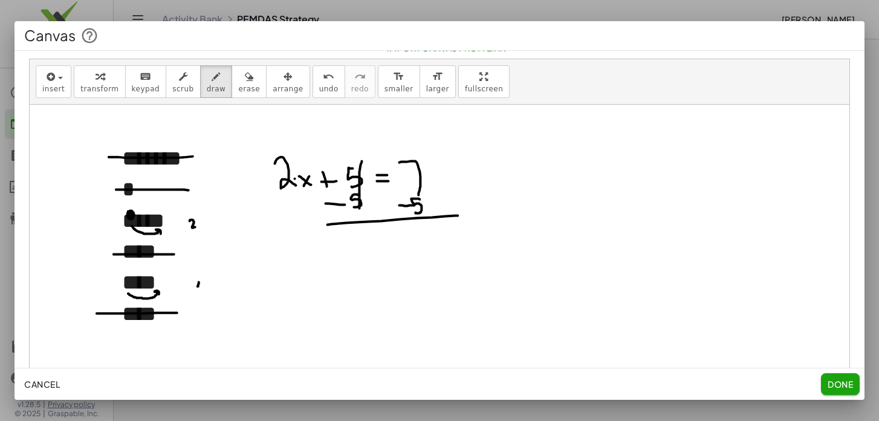
click at [359, 221] on div at bounding box center [440, 250] width 820 height 291
drag, startPoint x: 341, startPoint y: 237, endPoint x: 354, endPoint y: 248, distance: 17.2
click at [354, 247] on div at bounding box center [440, 250] width 820 height 291
drag, startPoint x: 359, startPoint y: 237, endPoint x: 366, endPoint y: 238, distance: 7.3
click at [367, 242] on div at bounding box center [440, 250] width 820 height 291
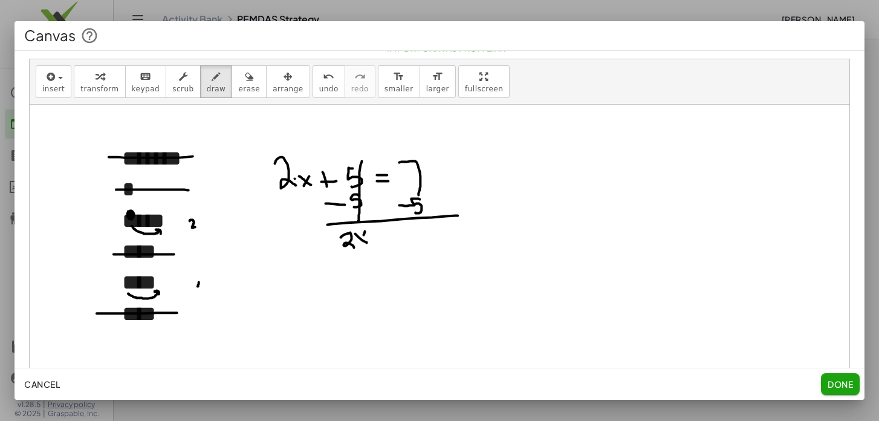
drag, startPoint x: 364, startPoint y: 235, endPoint x: 360, endPoint y: 244, distance: 9.8
click at [360, 245] on div at bounding box center [440, 250] width 820 height 291
drag, startPoint x: 383, startPoint y: 241, endPoint x: 391, endPoint y: 240, distance: 8.0
click at [393, 241] on div at bounding box center [440, 250] width 820 height 291
click at [391, 235] on div at bounding box center [440, 250] width 820 height 291
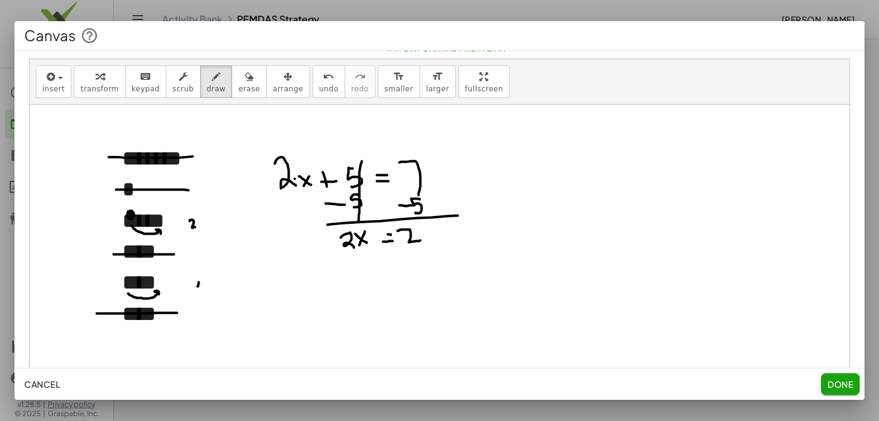
drag, startPoint x: 398, startPoint y: 230, endPoint x: 399, endPoint y: 239, distance: 9.2
click at [421, 240] on div at bounding box center [440, 250] width 820 height 291
drag, startPoint x: 391, startPoint y: 234, endPoint x: 381, endPoint y: 236, distance: 9.8
click at [381, 236] on div at bounding box center [440, 250] width 820 height 291
drag, startPoint x: 213, startPoint y: 284, endPoint x: 235, endPoint y: 274, distance: 23.3
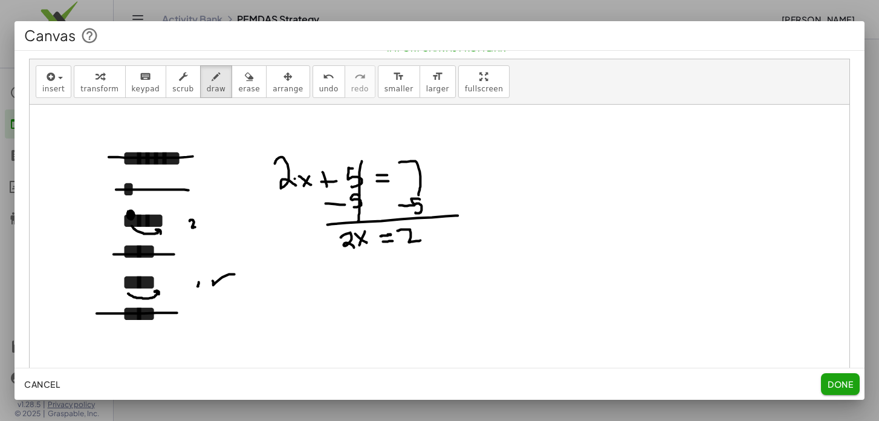
click at [235, 274] on div at bounding box center [440, 250] width 820 height 291
drag, startPoint x: 336, startPoint y: 254, endPoint x: 366, endPoint y: 256, distance: 30.9
click at [370, 255] on div at bounding box center [440, 250] width 820 height 291
drag, startPoint x: 349, startPoint y: 263, endPoint x: 368, endPoint y: 275, distance: 22.0
click at [368, 281] on div at bounding box center [440, 250] width 820 height 291
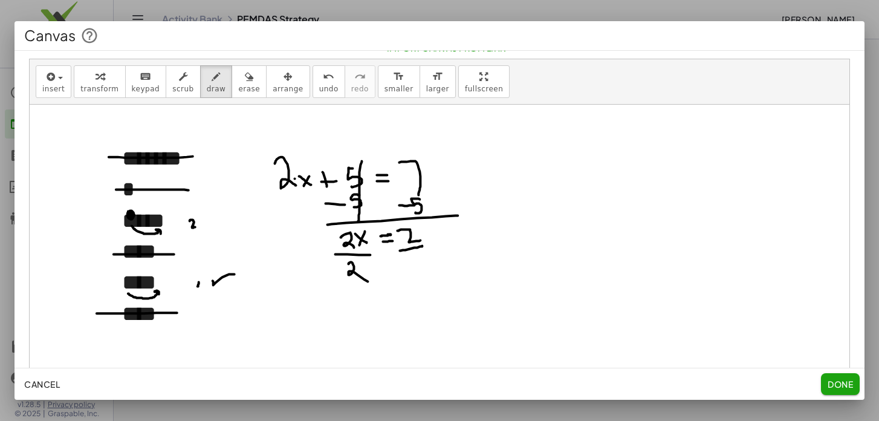
drag, startPoint x: 400, startPoint y: 250, endPoint x: 423, endPoint y: 246, distance: 22.9
click at [423, 246] on div at bounding box center [440, 250] width 820 height 291
drag, startPoint x: 409, startPoint y: 258, endPoint x: 417, endPoint y: 272, distance: 16.0
click at [418, 272] on div at bounding box center [440, 250] width 820 height 291
click at [313, 254] on div at bounding box center [440, 250] width 820 height 291
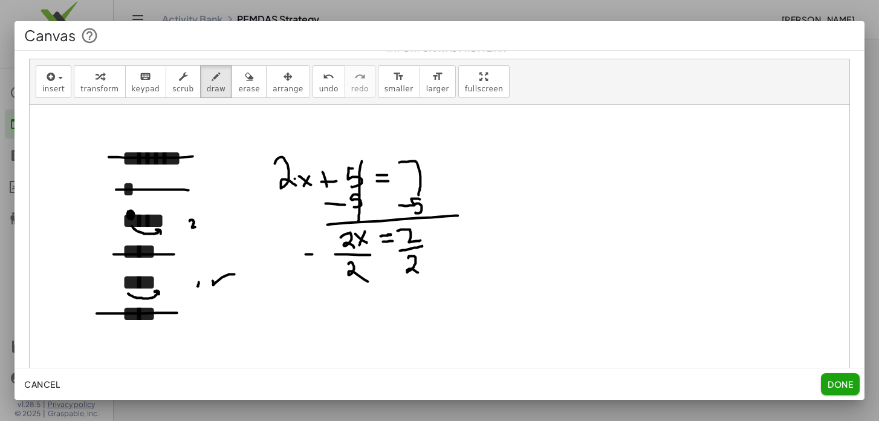
click at [310, 249] on div at bounding box center [440, 250] width 820 height 291
drag, startPoint x: 310, startPoint y: 258, endPoint x: 316, endPoint y: 254, distance: 7.6
click at [310, 257] on div at bounding box center [440, 250] width 820 height 291
click at [438, 246] on div at bounding box center [440, 250] width 820 height 291
click at [434, 239] on div at bounding box center [440, 250] width 820 height 291
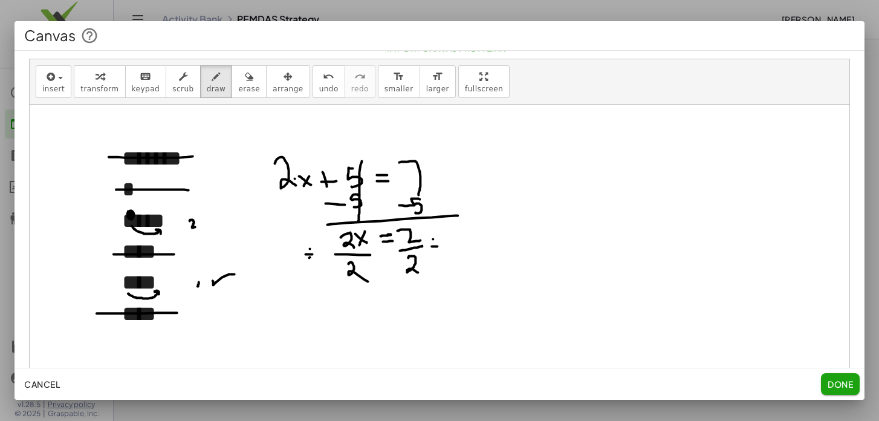
click at [434, 251] on div at bounding box center [440, 250] width 820 height 291
drag, startPoint x: 347, startPoint y: 232, endPoint x: 355, endPoint y: 275, distance: 44.2
click at [355, 275] on div at bounding box center [440, 250] width 820 height 291
drag, startPoint x: 365, startPoint y: 299, endPoint x: 378, endPoint y: 303, distance: 14.0
click at [382, 311] on div at bounding box center [440, 250] width 820 height 291
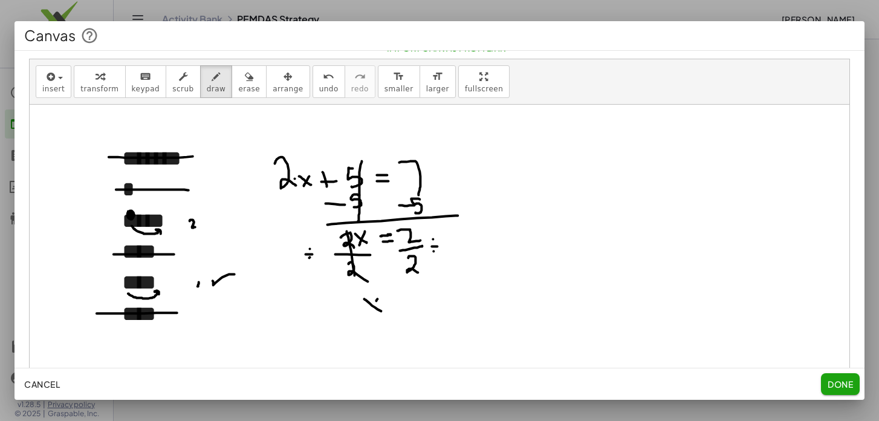
drag, startPoint x: 377, startPoint y: 301, endPoint x: 368, endPoint y: 313, distance: 15.6
click at [368, 313] on div at bounding box center [440, 250] width 820 height 291
drag, startPoint x: 389, startPoint y: 308, endPoint x: 396, endPoint y: 308, distance: 6.7
click at [397, 308] on div at bounding box center [440, 250] width 820 height 291
drag, startPoint x: 391, startPoint y: 303, endPoint x: 398, endPoint y: 302, distance: 6.7
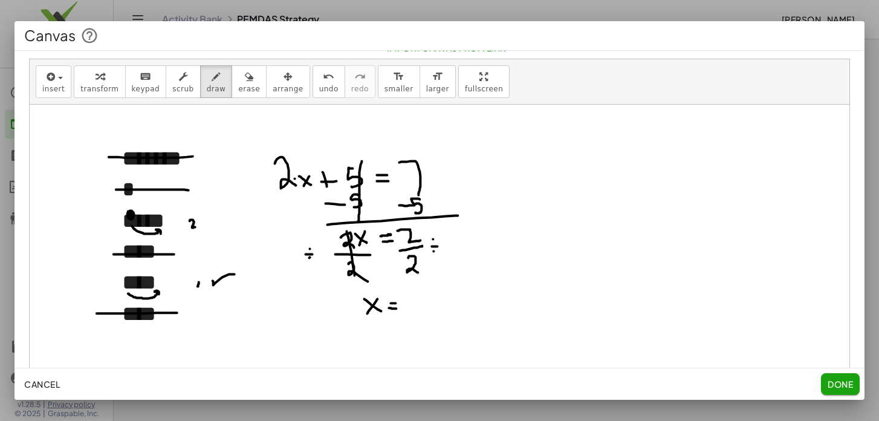
click at [398, 302] on div at bounding box center [440, 250] width 820 height 291
drag
click at [411, 311] on div at bounding box center [440, 250] width 820 height 291
click at [408, 299] on div at bounding box center [440, 250] width 820 height 291
click at [414, 311] on div at bounding box center [440, 250] width 820 height 291
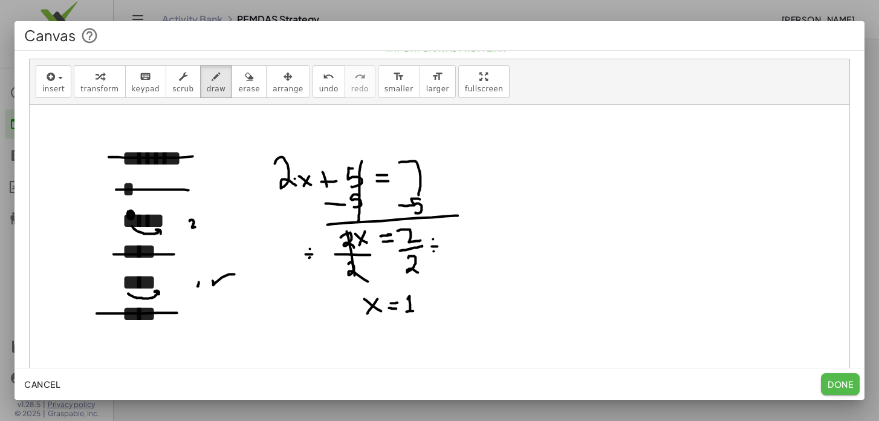
click at [841, 383] on span "Done" at bounding box center [840, 384] width 25 height 11
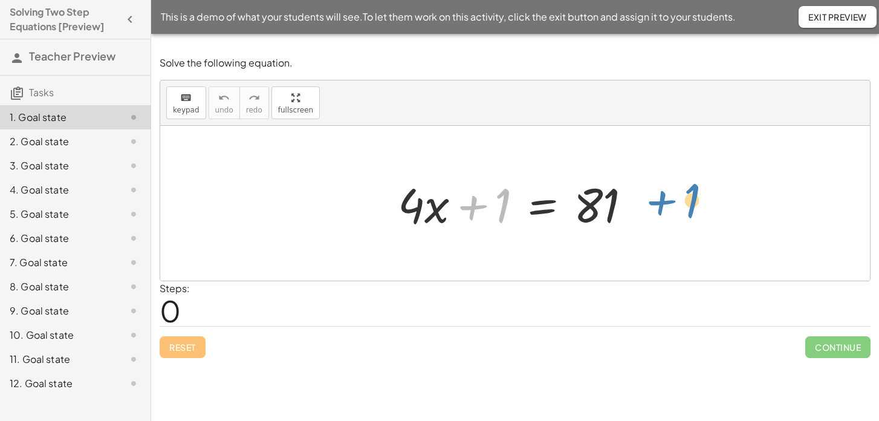
drag, startPoint x: 473, startPoint y: 209, endPoint x: 648, endPoint y: 203, distance: 174.9
click at [648, 203] on div "+ 1 + · 4 · x + 1 = 81" at bounding box center [515, 203] width 270 height 68
click at [541, 205] on div at bounding box center [519, 203] width 255 height 62
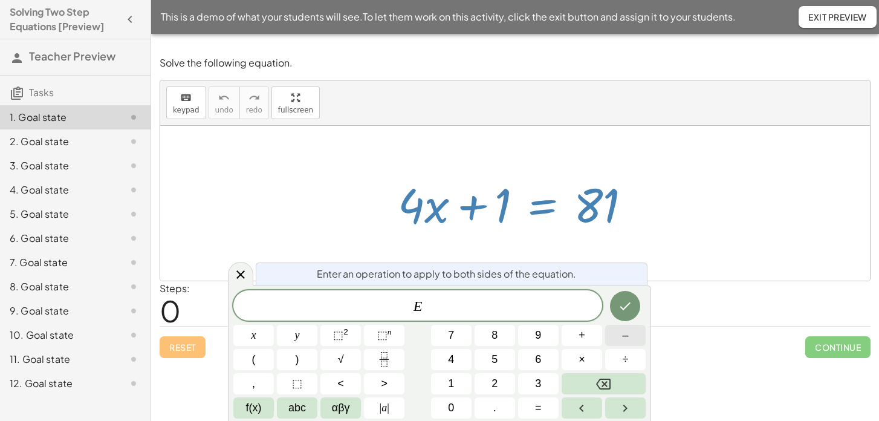
click at [626, 333] on span "–" at bounding box center [625, 335] width 6 height 16
click at [449, 385] on span "1" at bounding box center [451, 384] width 6 height 16
click at [626, 302] on icon "Done" at bounding box center [625, 306] width 15 height 15
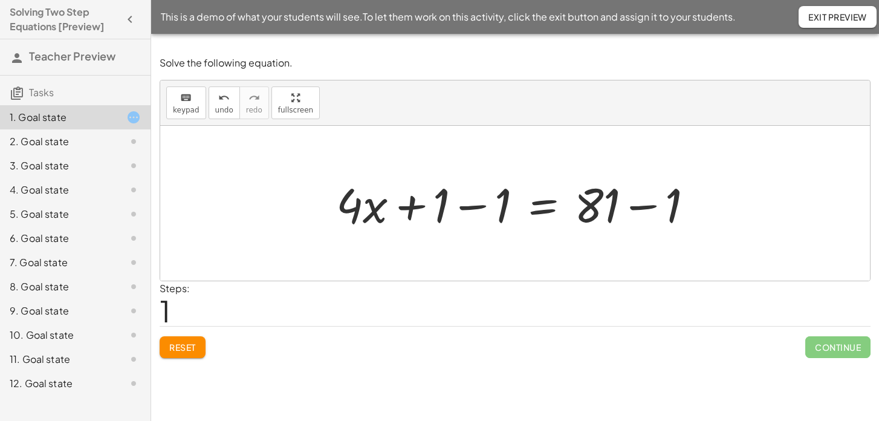
click at [469, 208] on div at bounding box center [519, 203] width 379 height 62
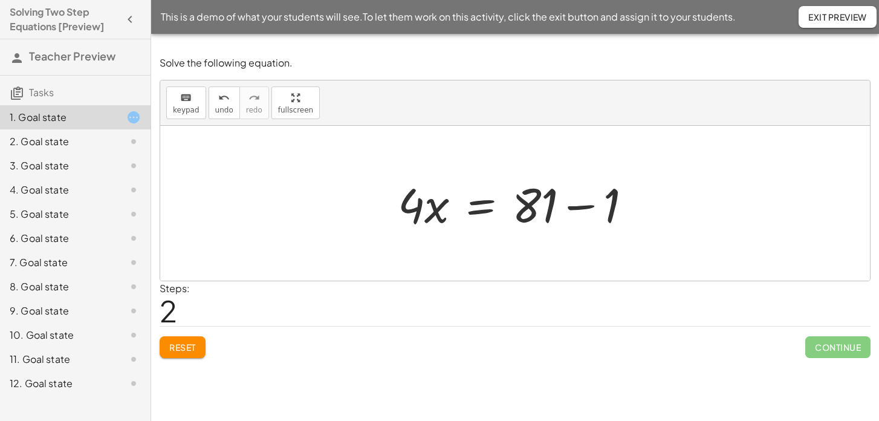
click at [581, 207] on div at bounding box center [519, 203] width 255 height 62
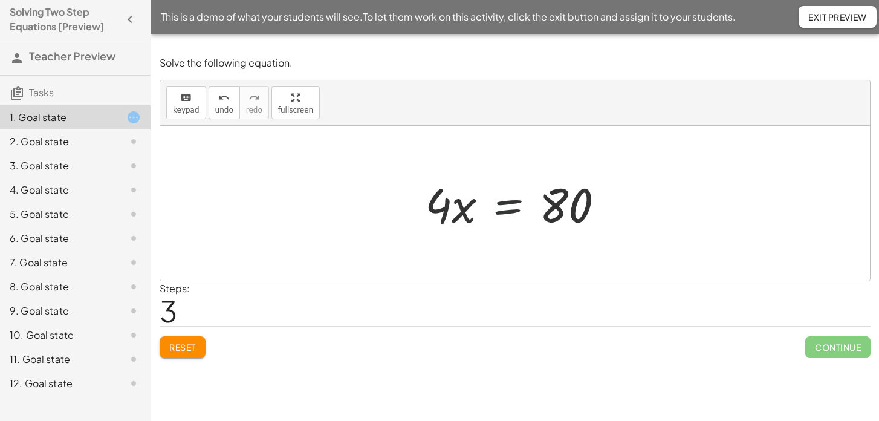
click at [514, 209] on div at bounding box center [519, 203] width 201 height 62
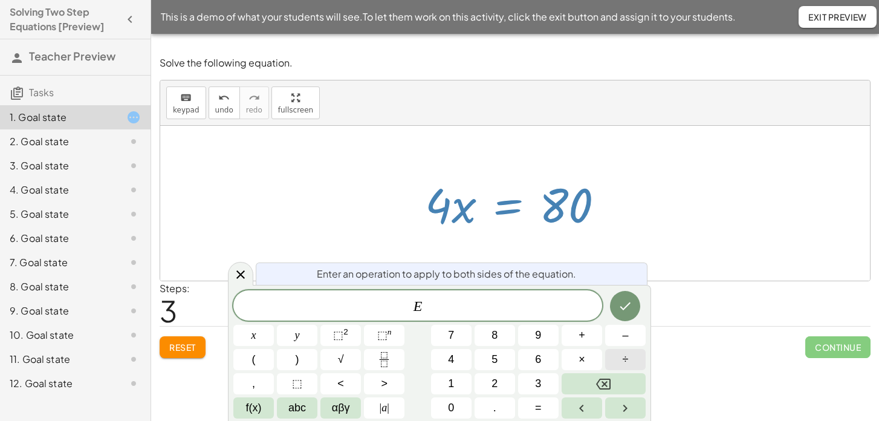
click at [620, 357] on button "÷" at bounding box center [625, 359] width 41 height 21
click at [446, 357] on button "4" at bounding box center [451, 359] width 41 height 21
click at [617, 303] on button "Done" at bounding box center [625, 306] width 30 height 30
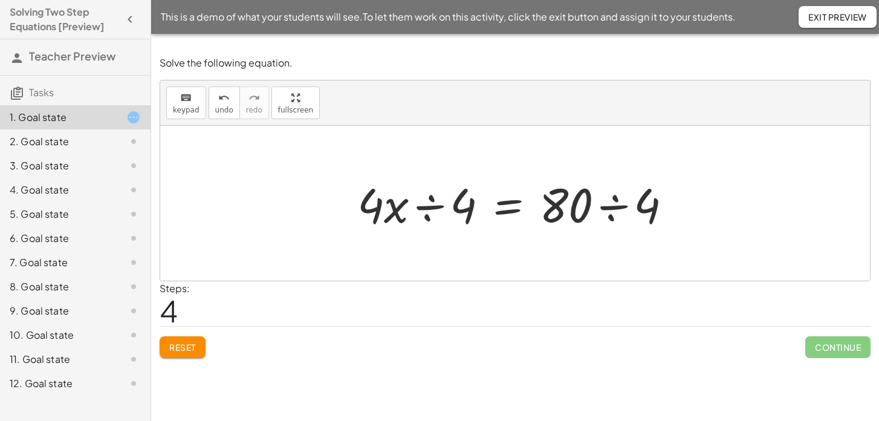
click at [431, 207] on div at bounding box center [519, 203] width 336 height 62
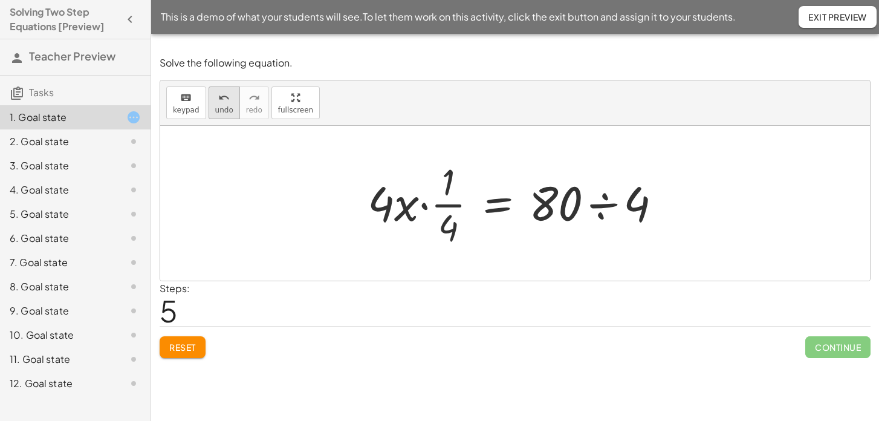
click at [229, 100] on div "undo" at bounding box center [224, 97] width 18 height 15
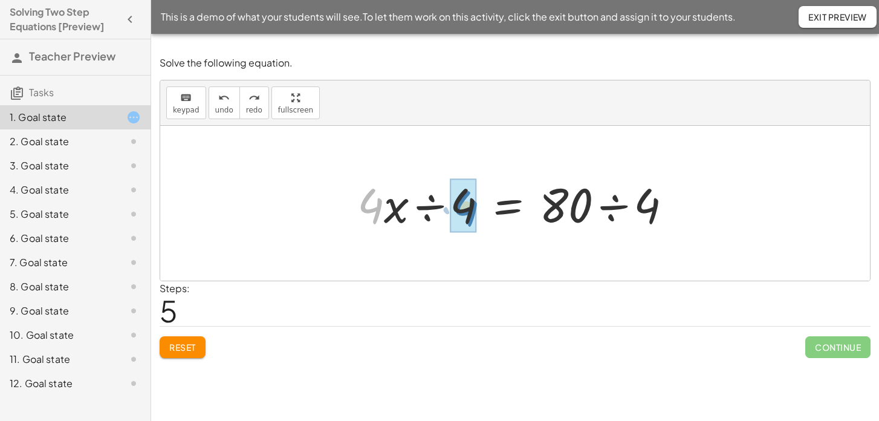
drag, startPoint x: 385, startPoint y: 211, endPoint x: 464, endPoint y: 209, distance: 79.8
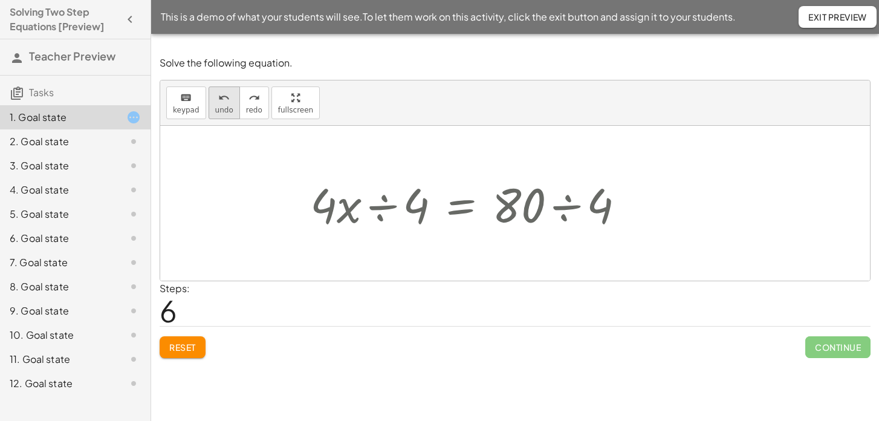
click at [228, 103] on div "undo" at bounding box center [224, 97] width 18 height 15
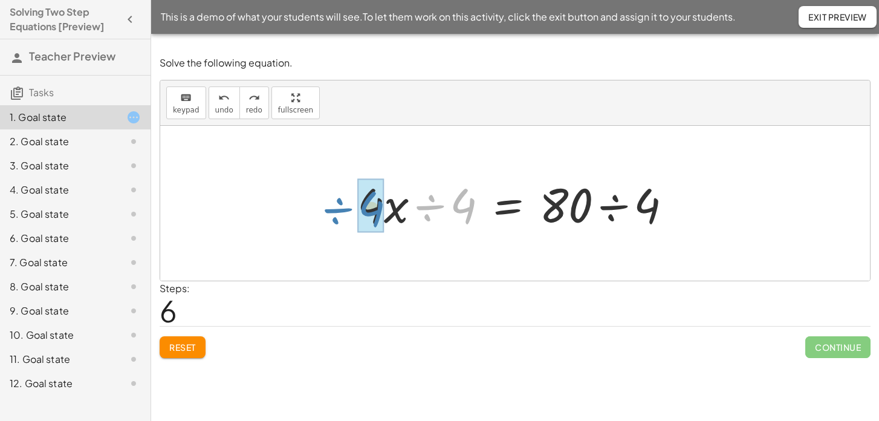
drag, startPoint x: 455, startPoint y: 208, endPoint x: 363, endPoint y: 211, distance: 92.0
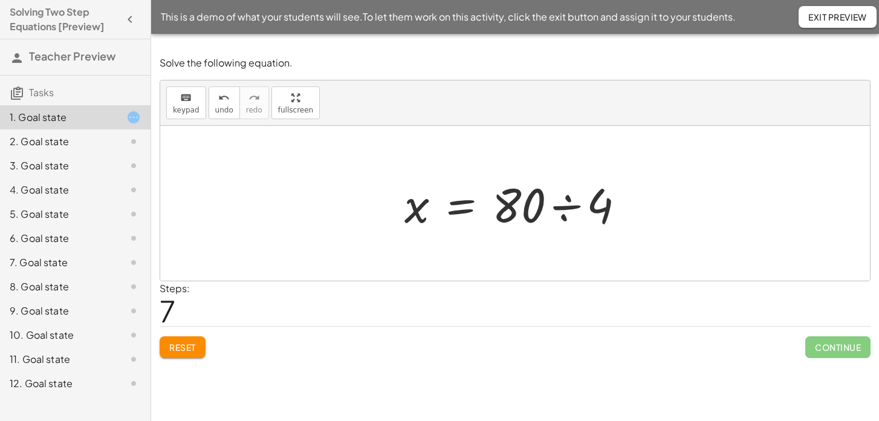
click at [562, 207] on div at bounding box center [520, 203] width 242 height 62
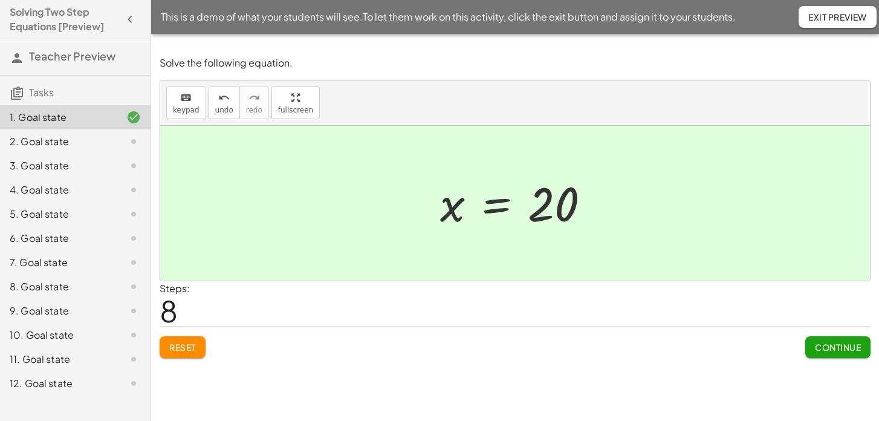
click at [75, 142] on div "2. Goal state" at bounding box center [58, 141] width 97 height 15
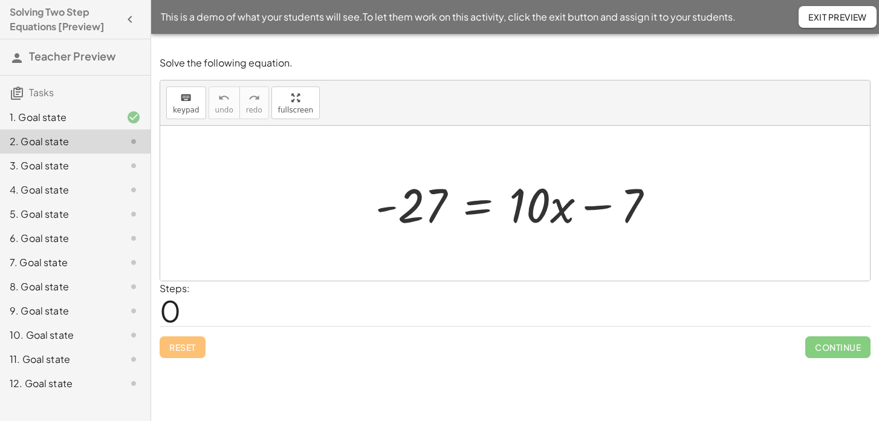
click at [475, 208] on div at bounding box center [519, 203] width 301 height 62
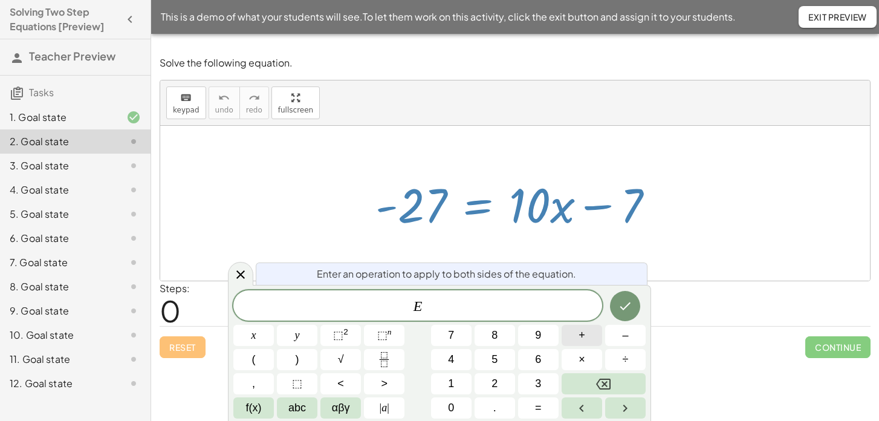
click at [578, 331] on button "+" at bounding box center [582, 335] width 41 height 21
click at [458, 332] on button "7" at bounding box center [451, 335] width 41 height 21
click at [628, 305] on icon "Done" at bounding box center [625, 306] width 11 height 8
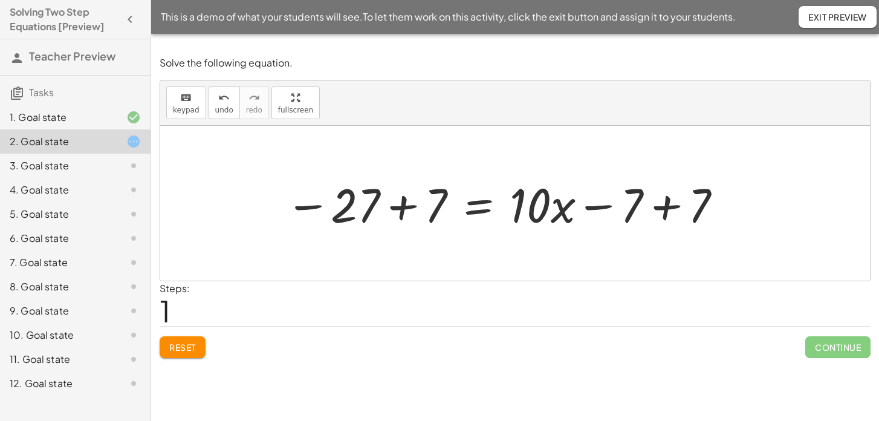
click at [666, 207] on div at bounding box center [504, 203] width 450 height 62
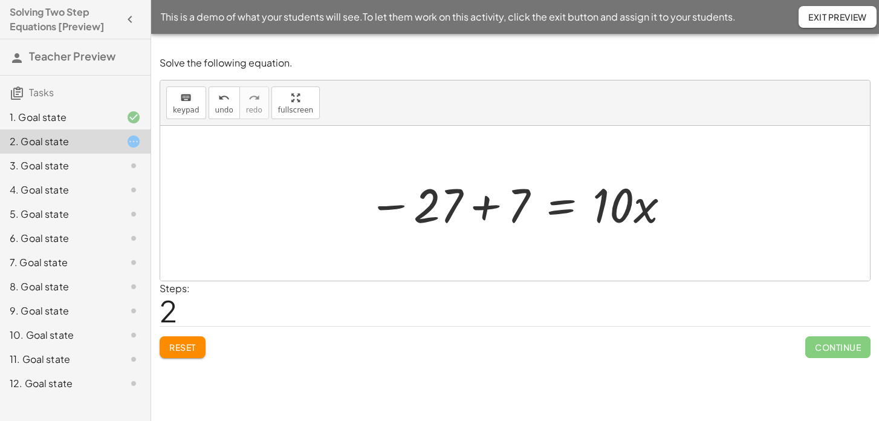
click at [486, 206] on div at bounding box center [519, 203] width 315 height 62
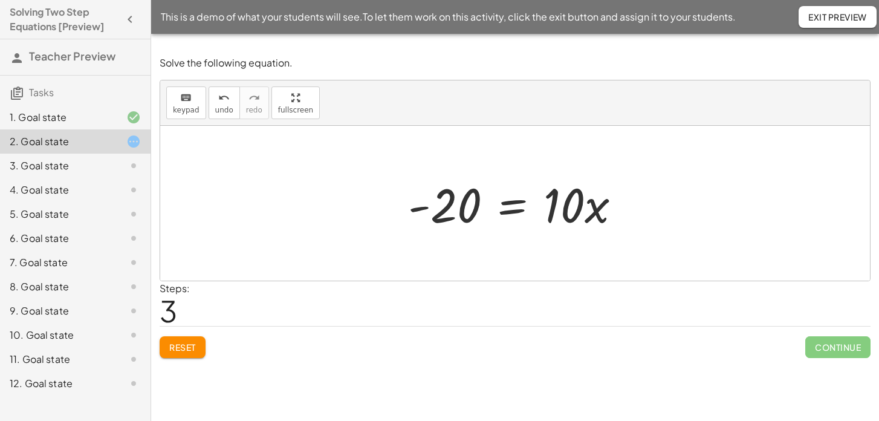
click at [579, 212] on div at bounding box center [519, 203] width 235 height 62
click at [585, 210] on div at bounding box center [519, 203] width 235 height 62
click at [594, 210] on div at bounding box center [519, 203] width 235 height 62
click at [585, 209] on div at bounding box center [519, 203] width 235 height 62
drag, startPoint x: 597, startPoint y: 211, endPoint x: 606, endPoint y: 210, distance: 8.6
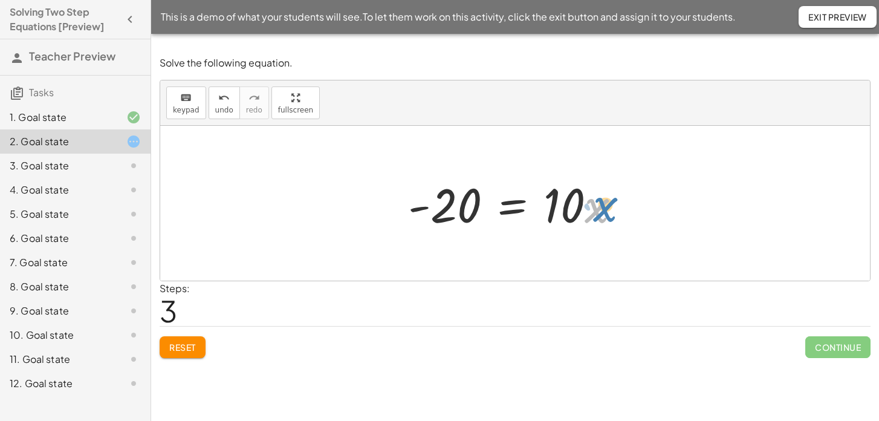
click at [606, 210] on div at bounding box center [519, 203] width 235 height 62
click at [823, 15] on span "Exit Preview" at bounding box center [838, 16] width 59 height 11
